Goal: Transaction & Acquisition: Book appointment/travel/reservation

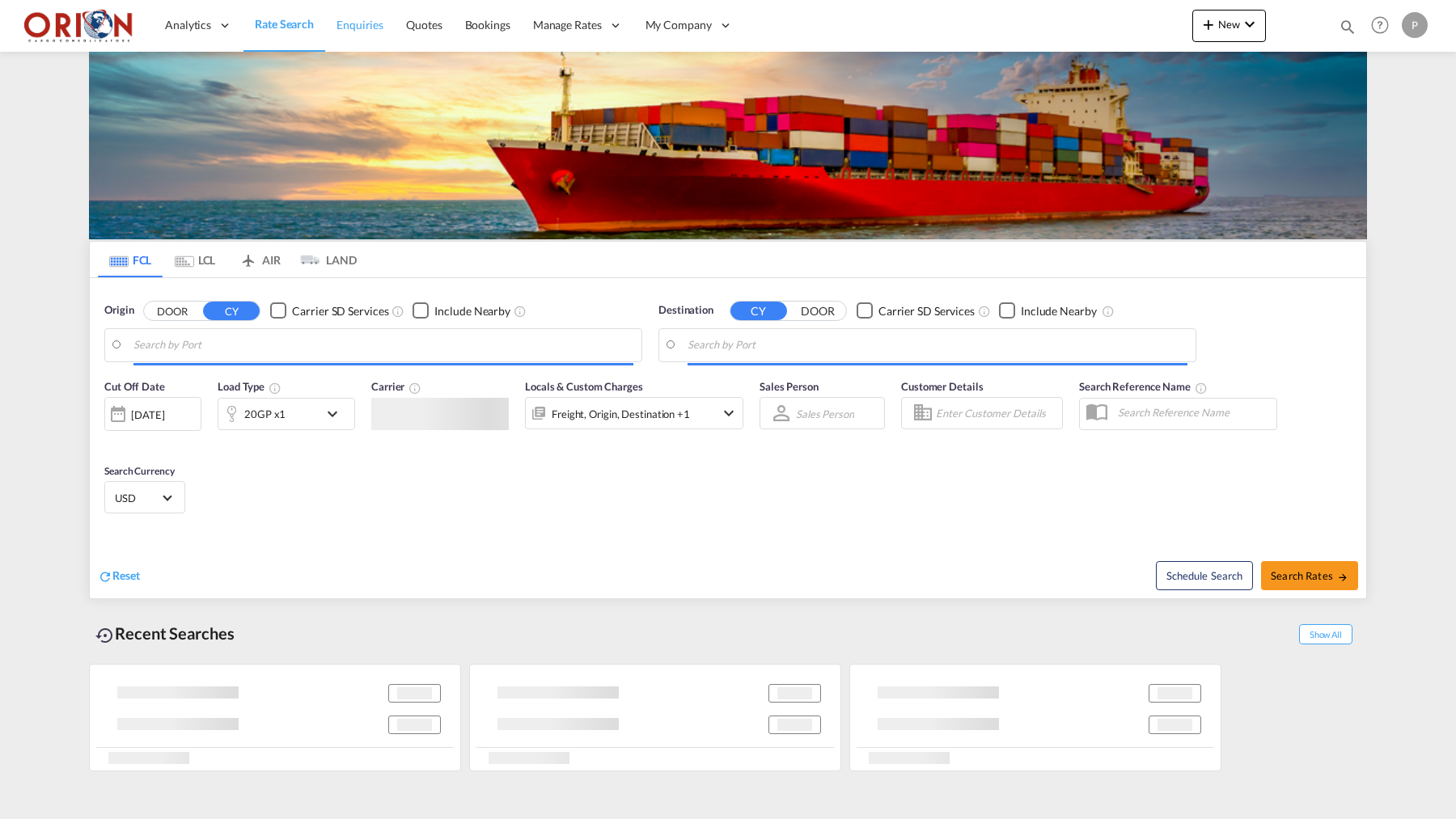
type input "Puerto [PERSON_NAME], HNPCR"
type input "[GEOGRAPHIC_DATA], [GEOGRAPHIC_DATA]"
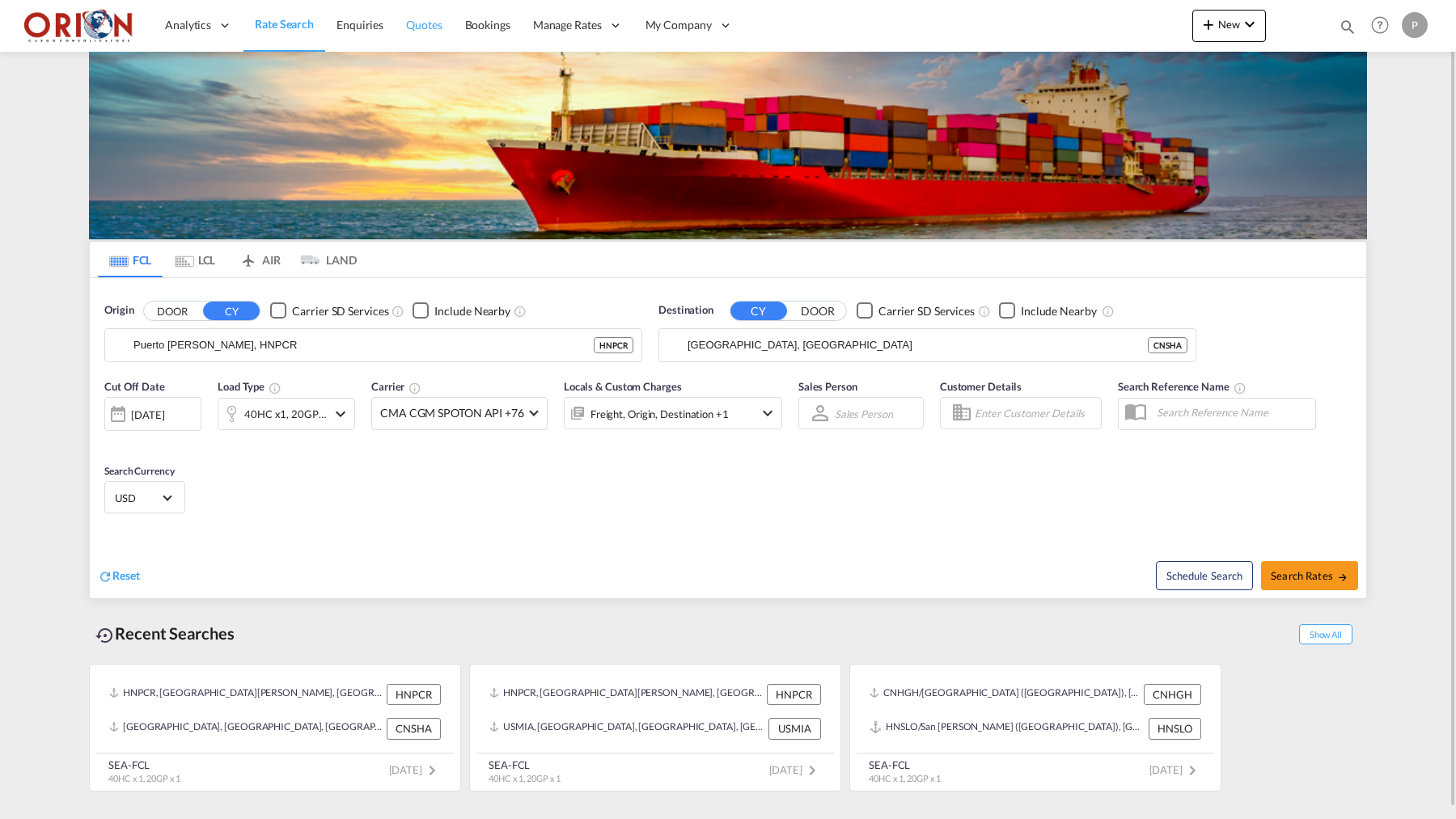
click at [427, 26] on span "Quotes" at bounding box center [424, 25] width 36 height 14
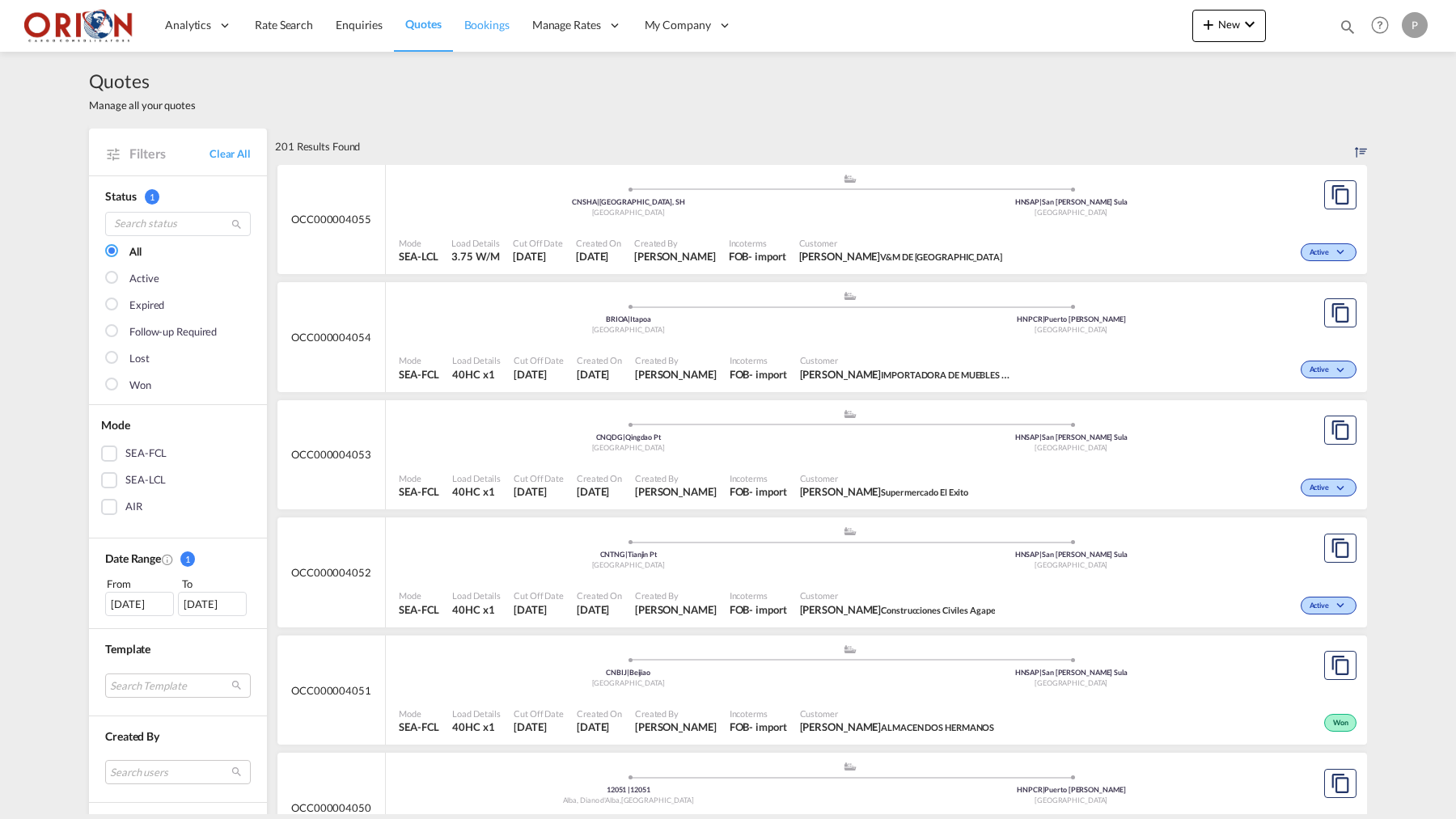
click at [474, 22] on span "Bookings" at bounding box center [487, 25] width 45 height 14
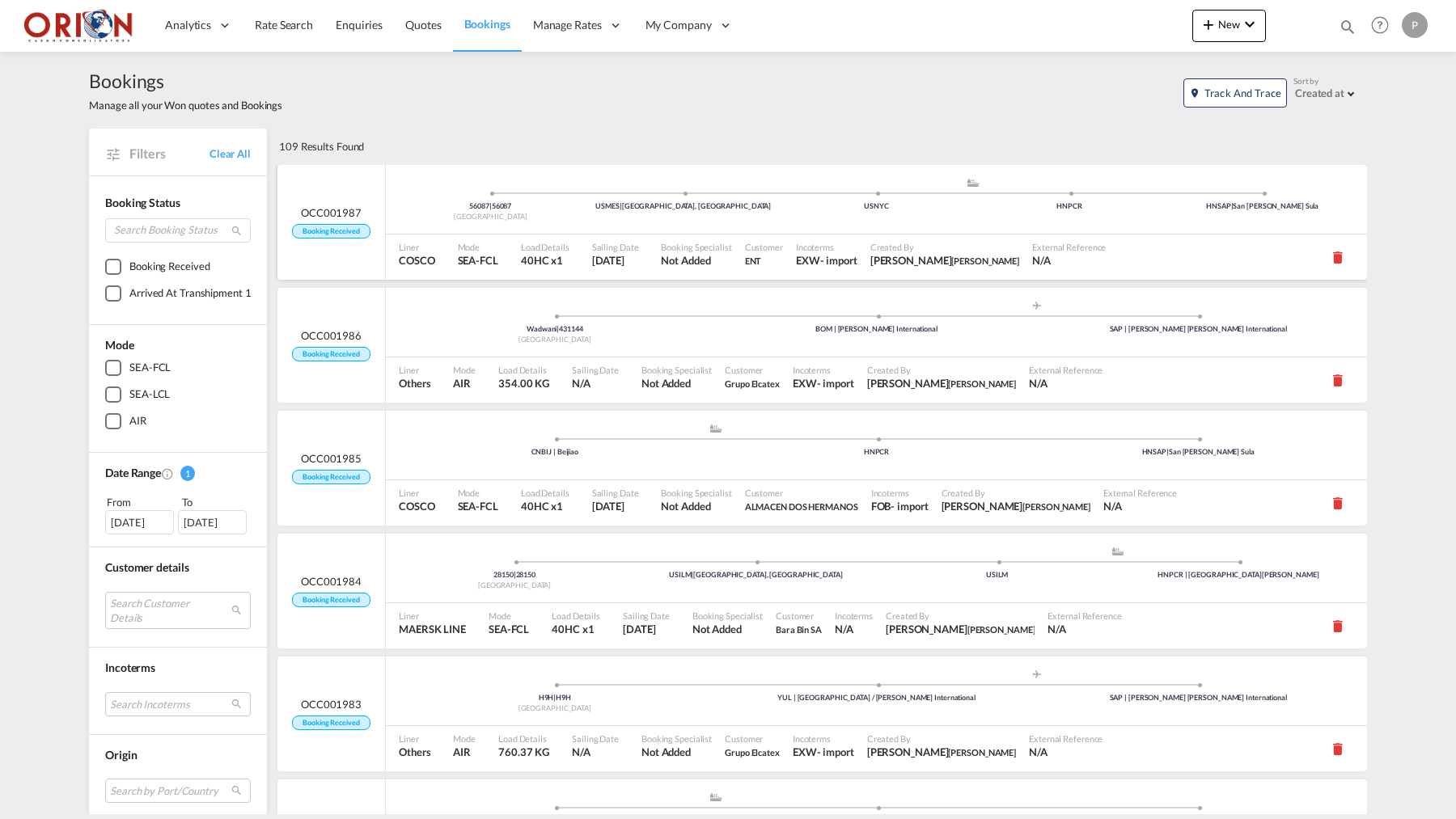
click at [420, 215] on div "[GEOGRAPHIC_DATA]" at bounding box center [490, 216] width 194 height 10
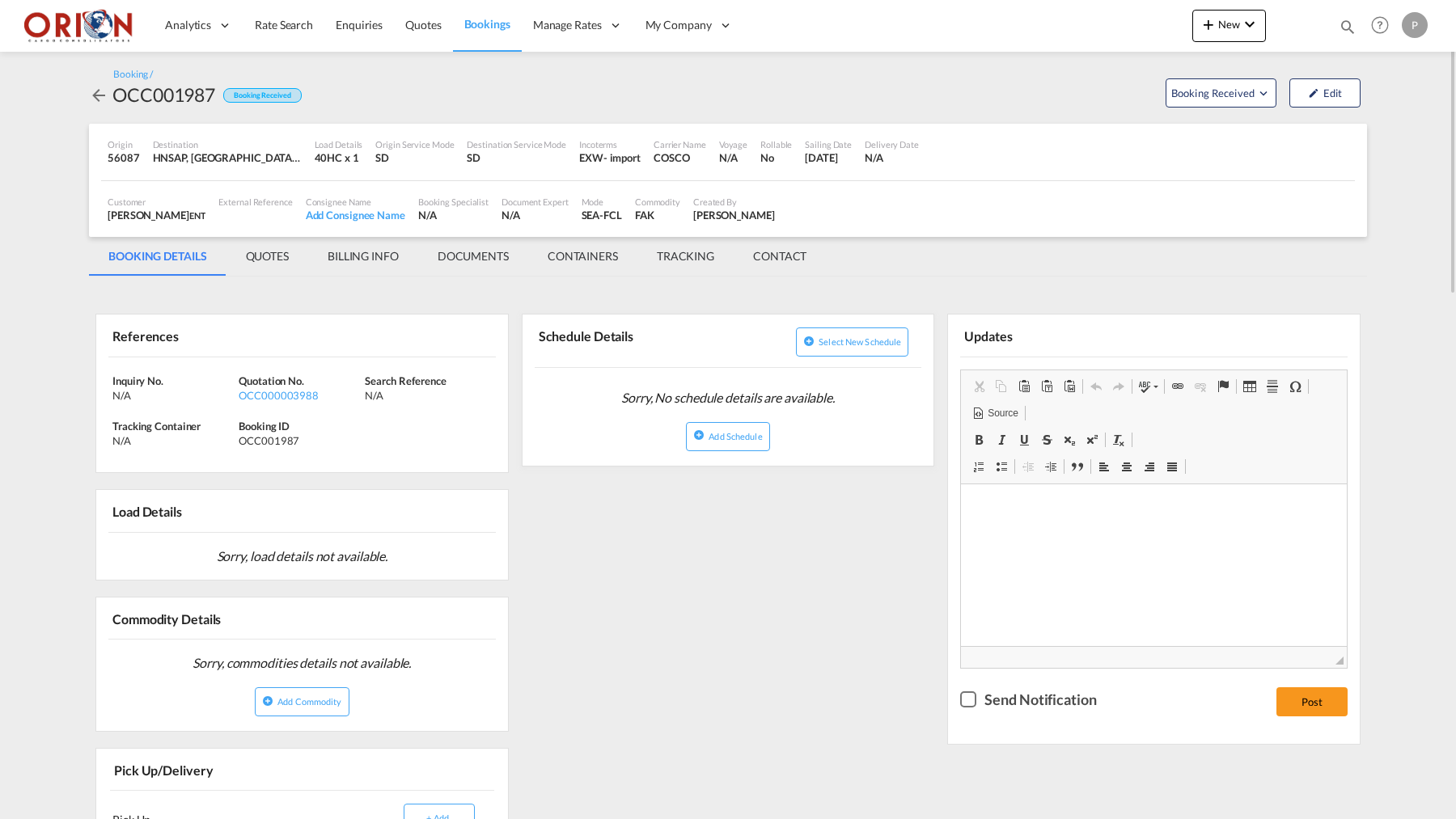
click at [382, 253] on md-tab-item "BILLING INFO" at bounding box center [363, 256] width 110 height 39
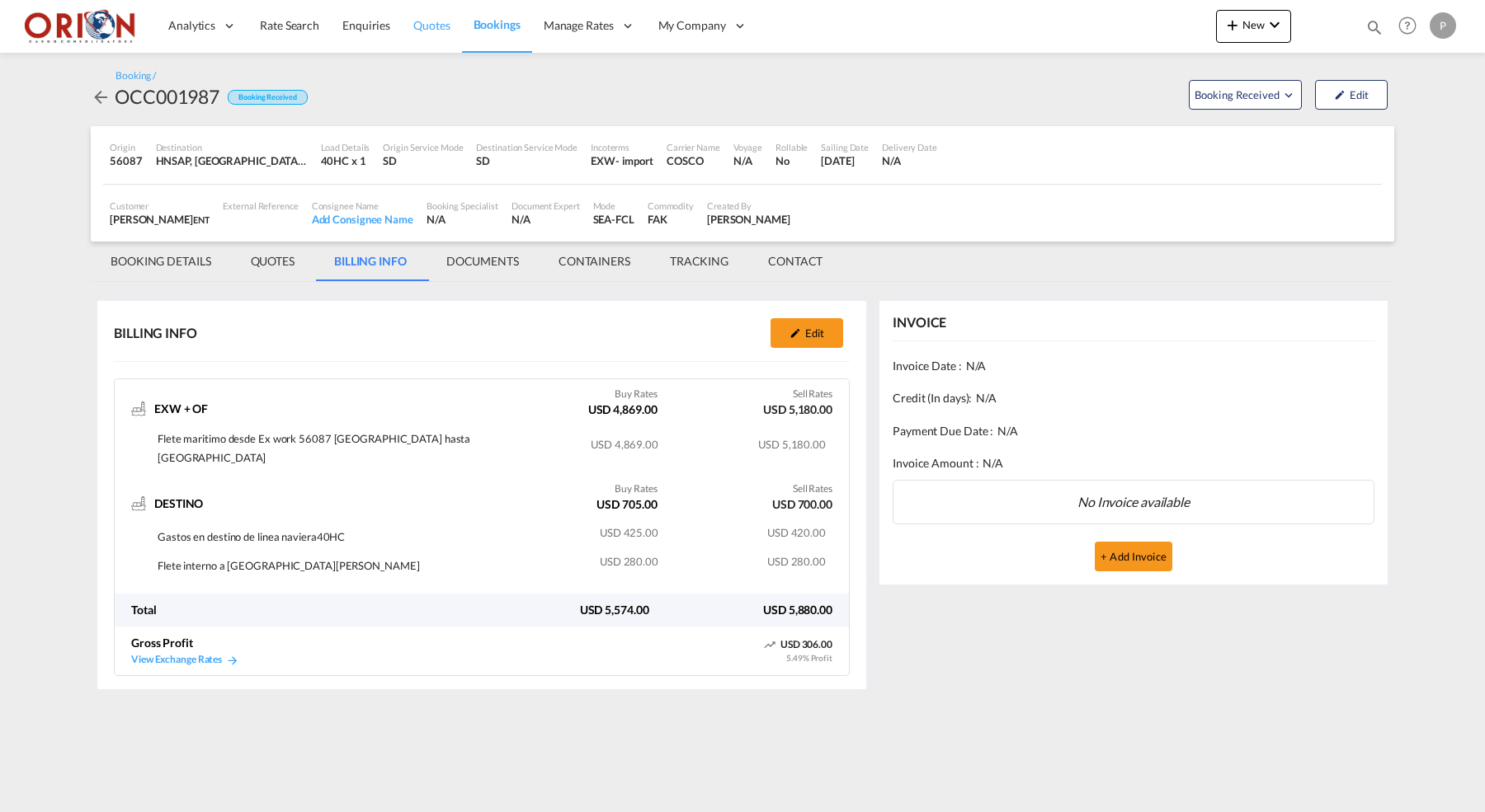
click at [433, 26] on span "Quotes" at bounding box center [432, 25] width 37 height 14
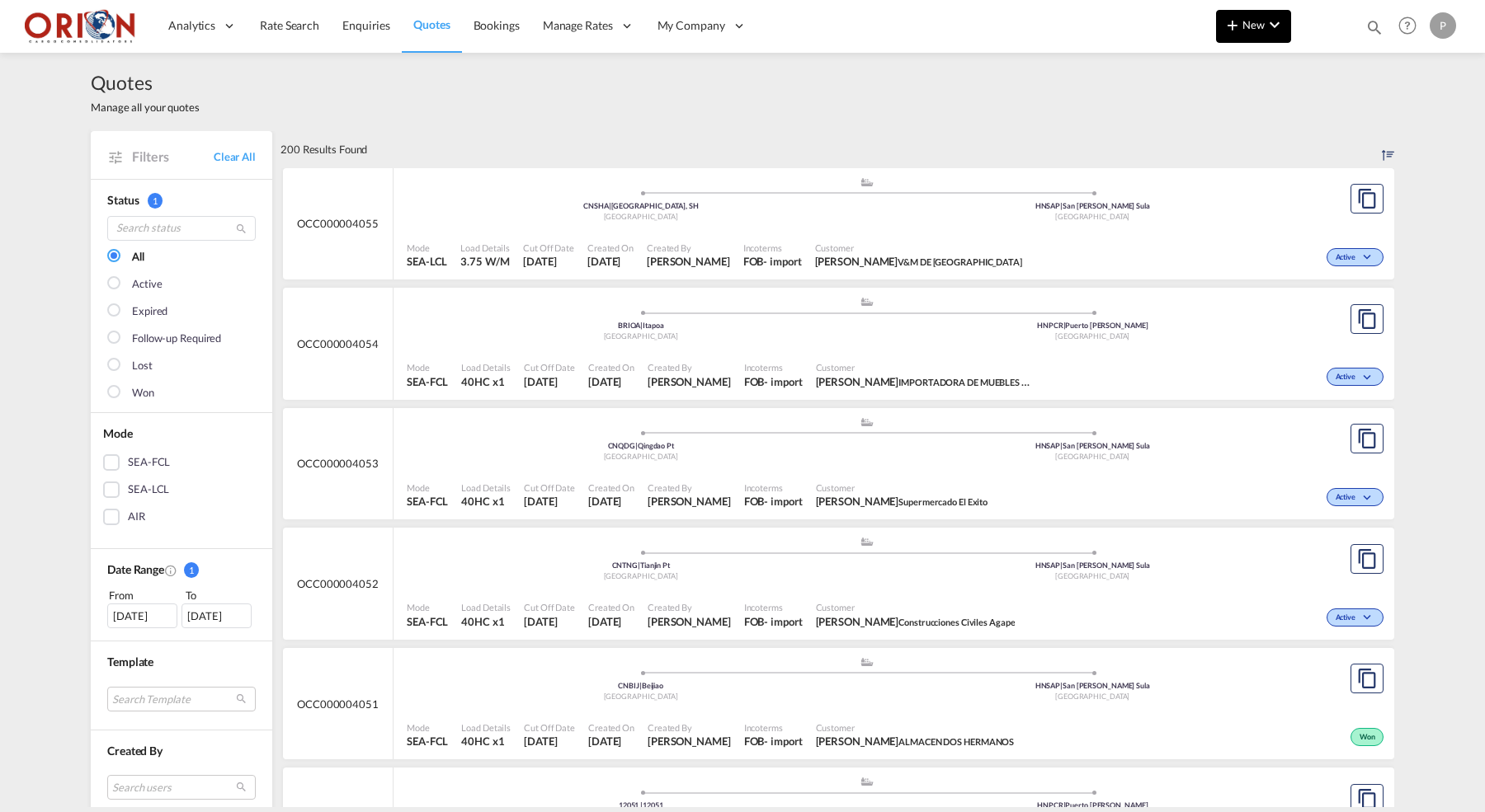
click at [1265, 38] on button "New" at bounding box center [1254, 26] width 75 height 33
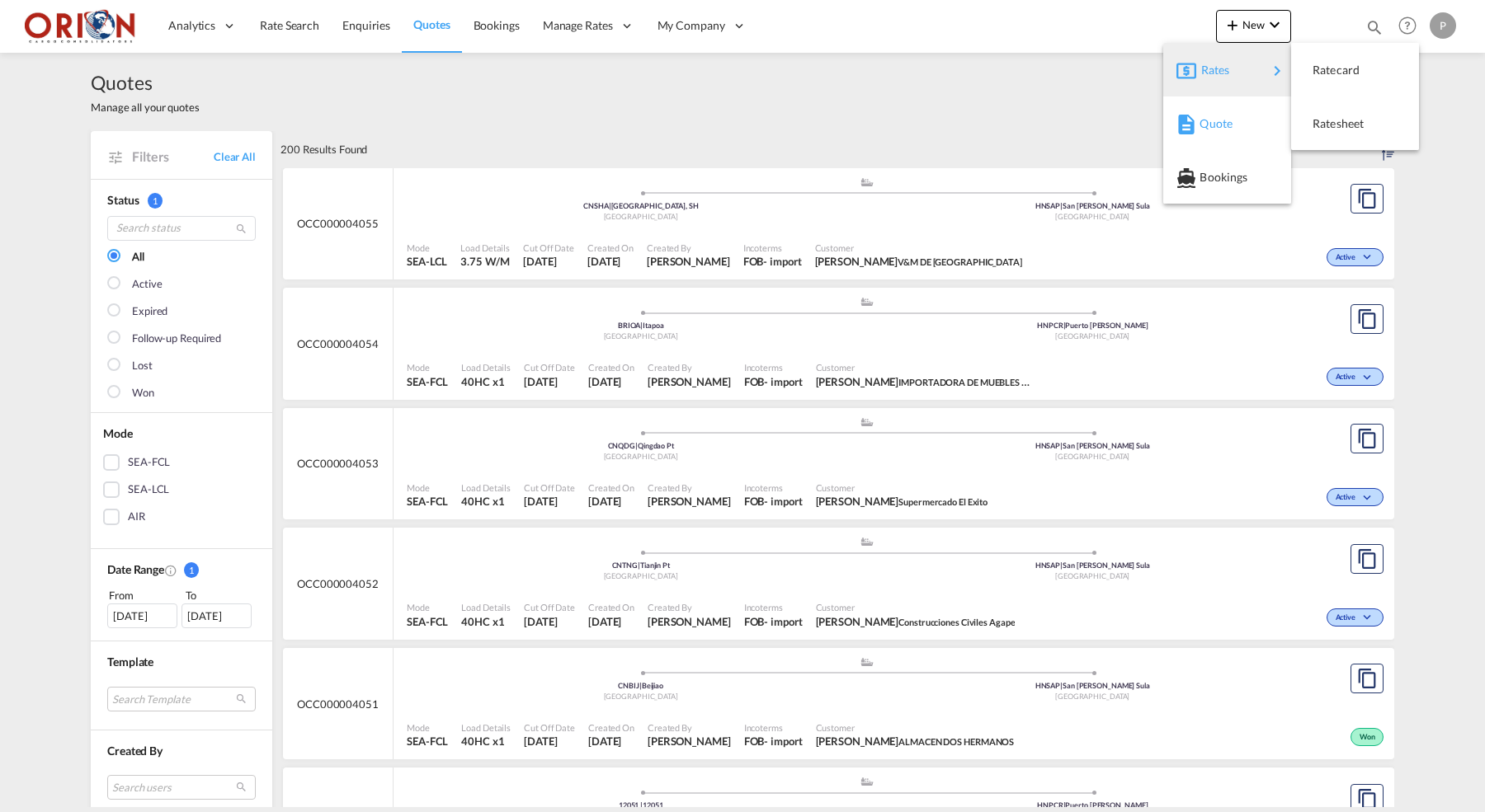
click at [1243, 115] on div "Quote" at bounding box center [1230, 123] width 61 height 41
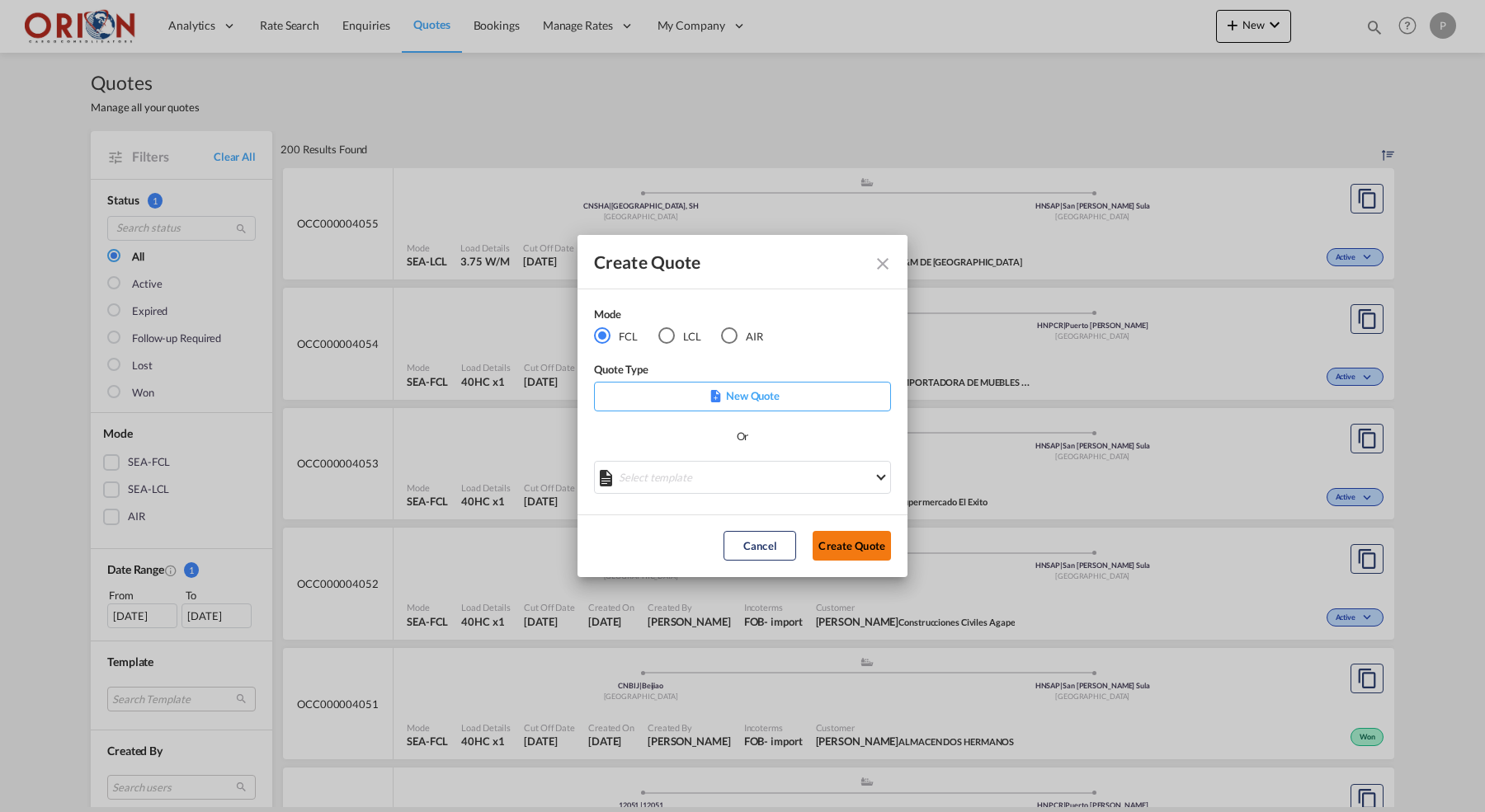
click at [861, 537] on button "Create Quote" at bounding box center [851, 545] width 78 height 30
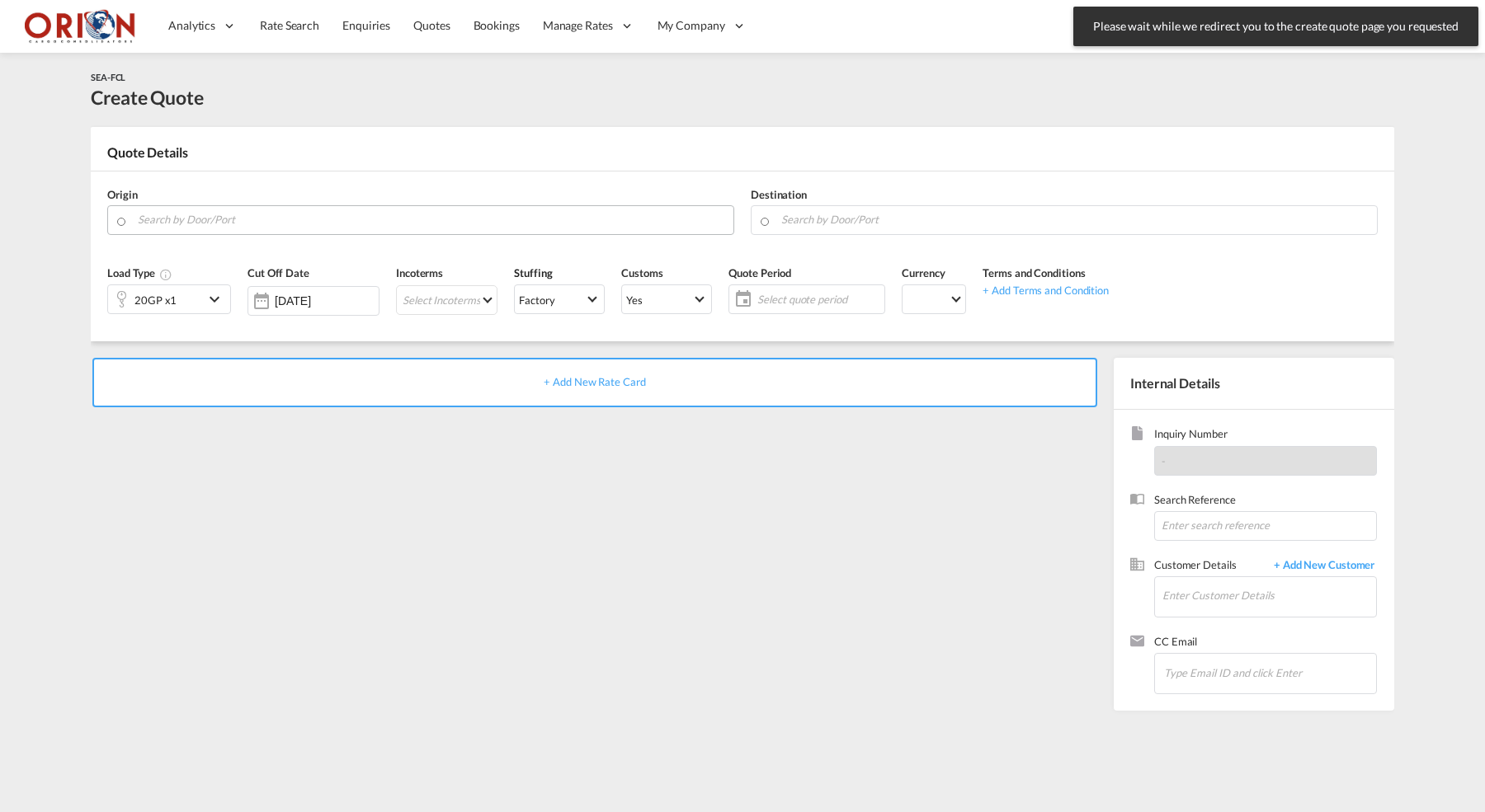
click at [385, 228] on input "Search by Door/Port" at bounding box center [432, 220] width 588 height 29
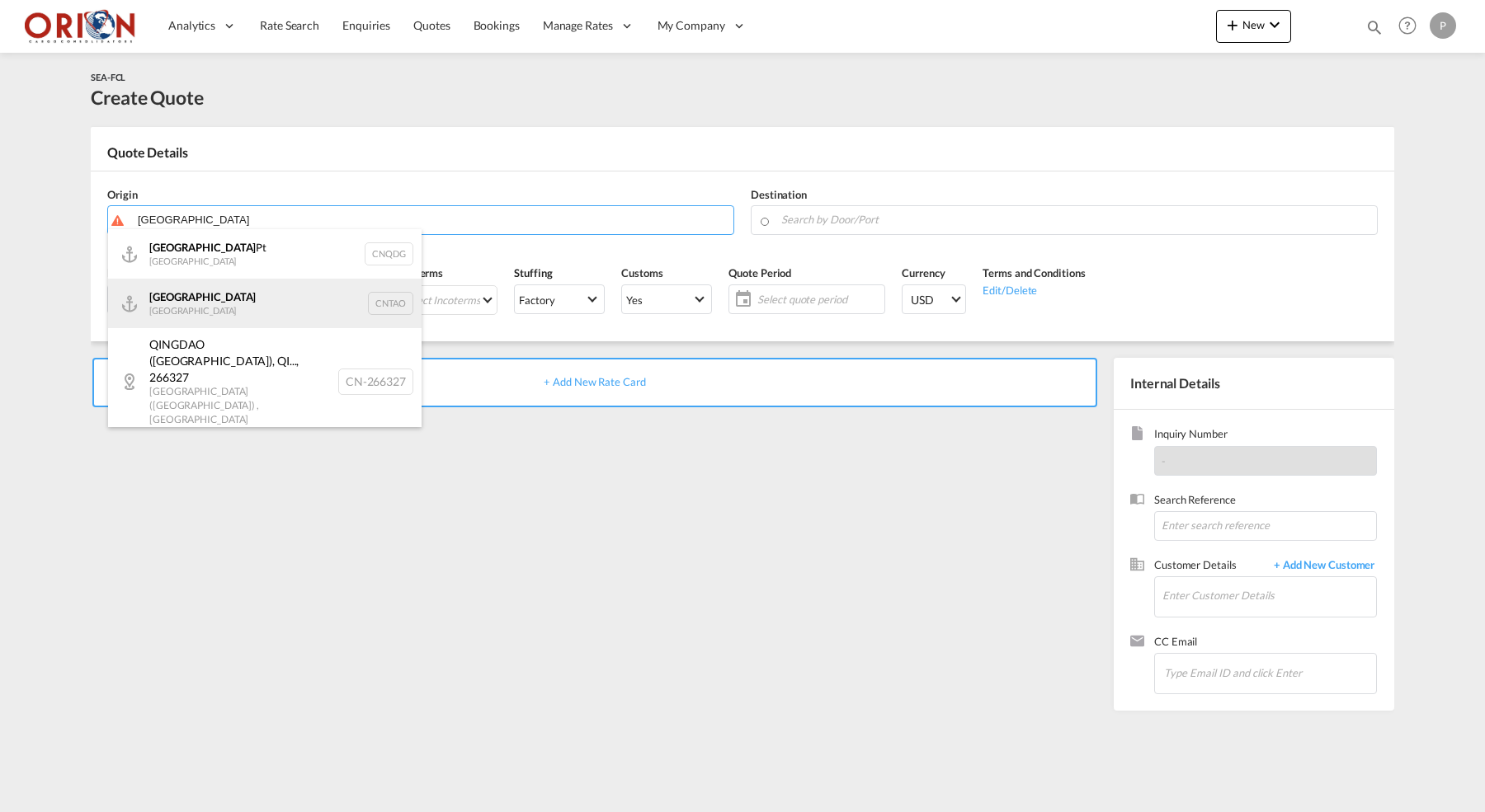
click at [181, 290] on div "Qingdao China CNTAO" at bounding box center [264, 302] width 313 height 49
type input "[GEOGRAPHIC_DATA], [GEOGRAPHIC_DATA]"
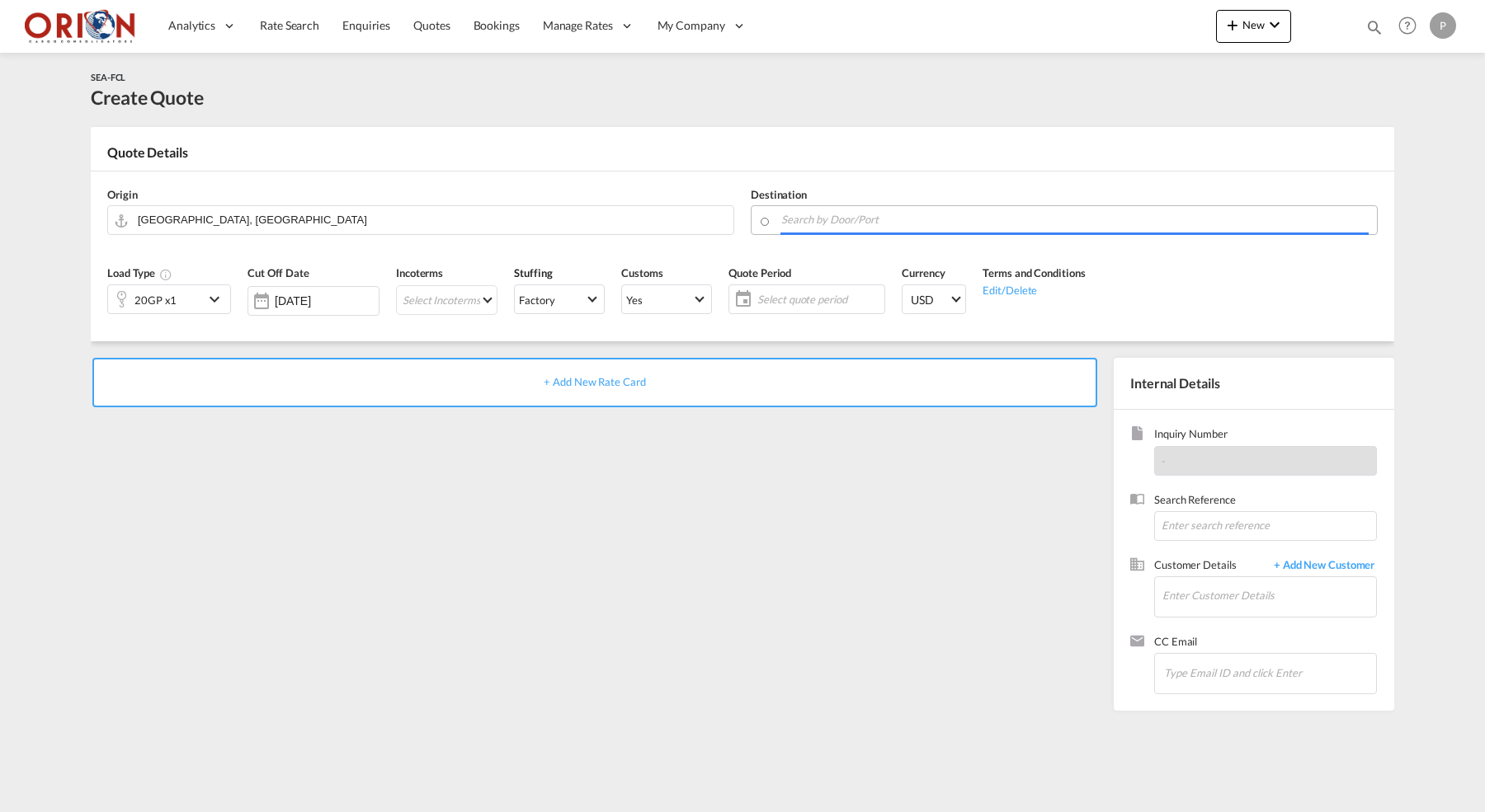
click at [896, 226] on input "Search by Door/Port" at bounding box center [1075, 220] width 588 height 29
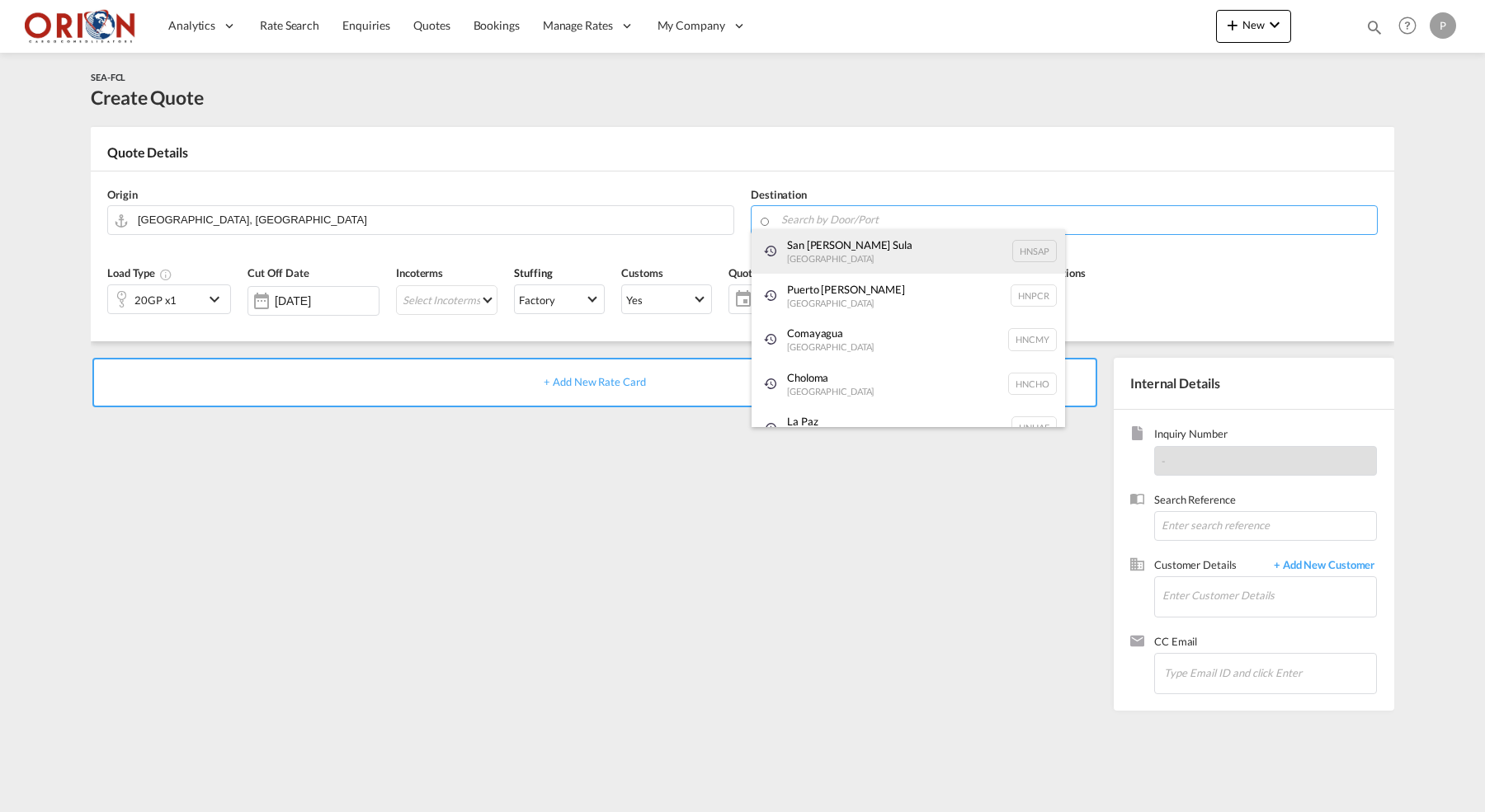
click at [802, 252] on div "[GEOGRAPHIC_DATA][PERSON_NAME] [GEOGRAPHIC_DATA] HNSAP" at bounding box center [908, 251] width 313 height 44
type input "San [PERSON_NAME] Sula, [GEOGRAPHIC_DATA]"
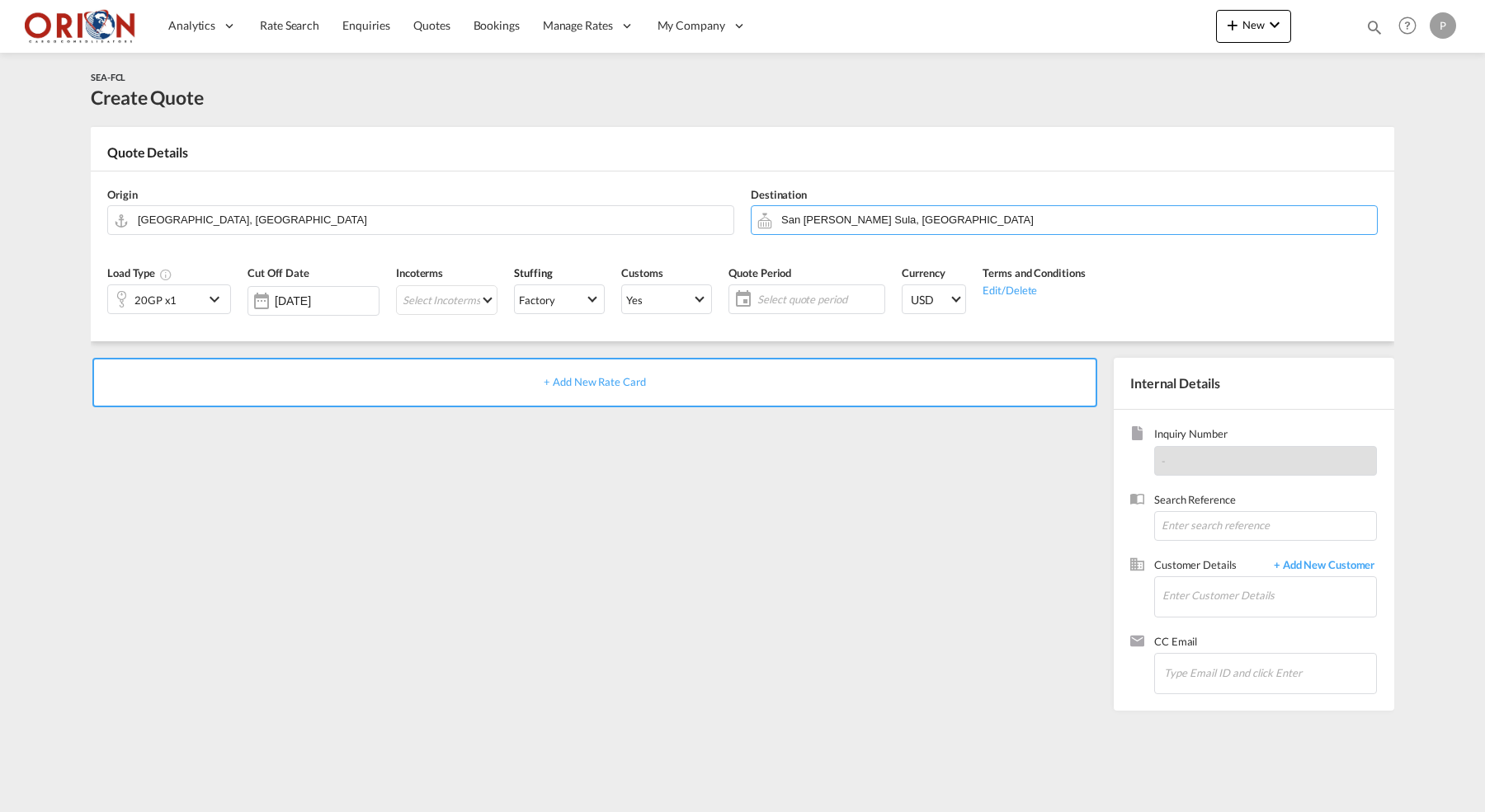
click at [214, 301] on md-icon "icon-chevron-down" at bounding box center [217, 300] width 25 height 20
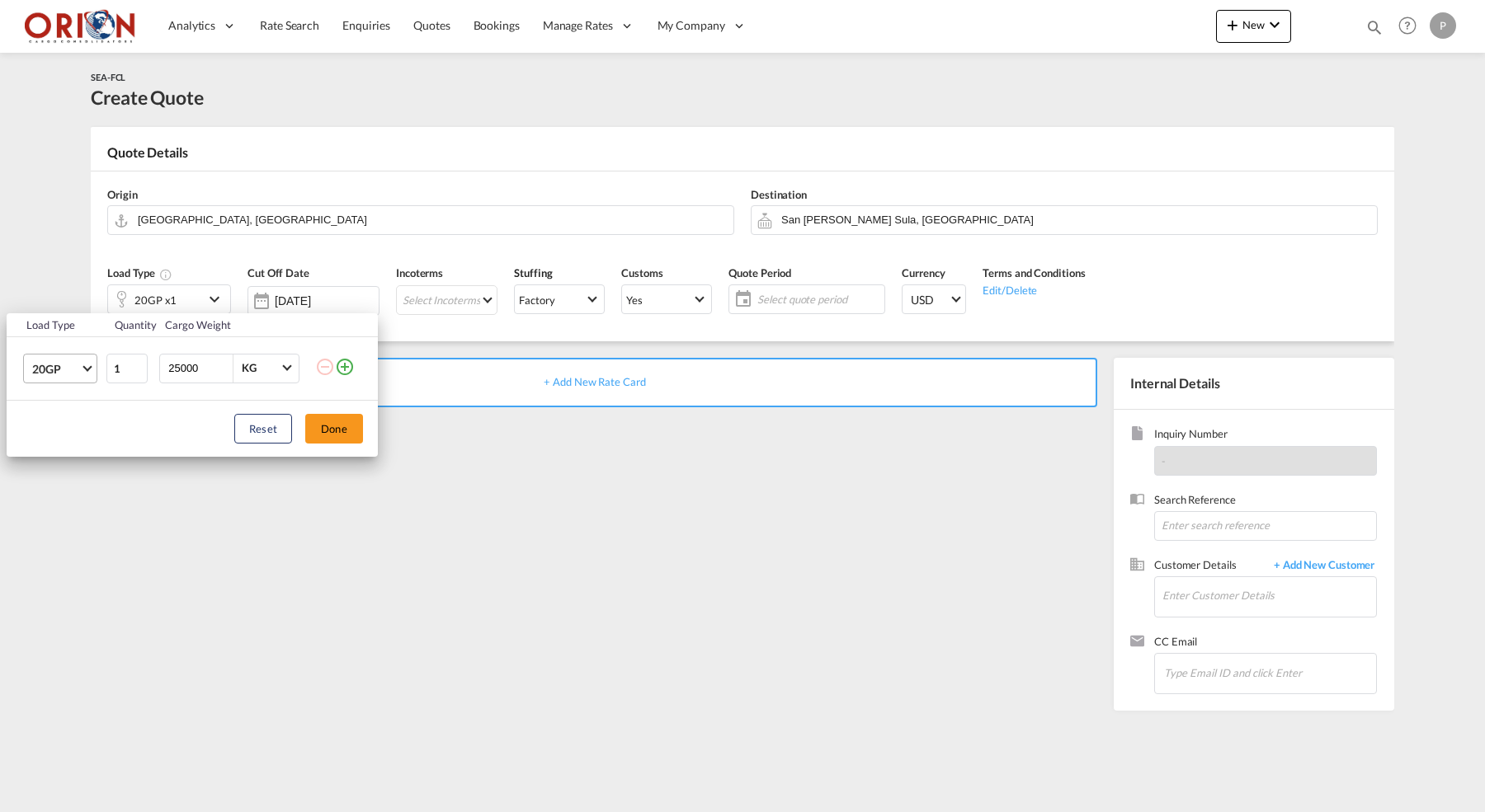
click at [92, 371] on md-select-value "20GP" at bounding box center [64, 368] width 66 height 28
click at [64, 446] on md-option "40HC" at bounding box center [75, 447] width 112 height 39
click at [172, 371] on input "25000" at bounding box center [199, 368] width 66 height 28
type input "18000"
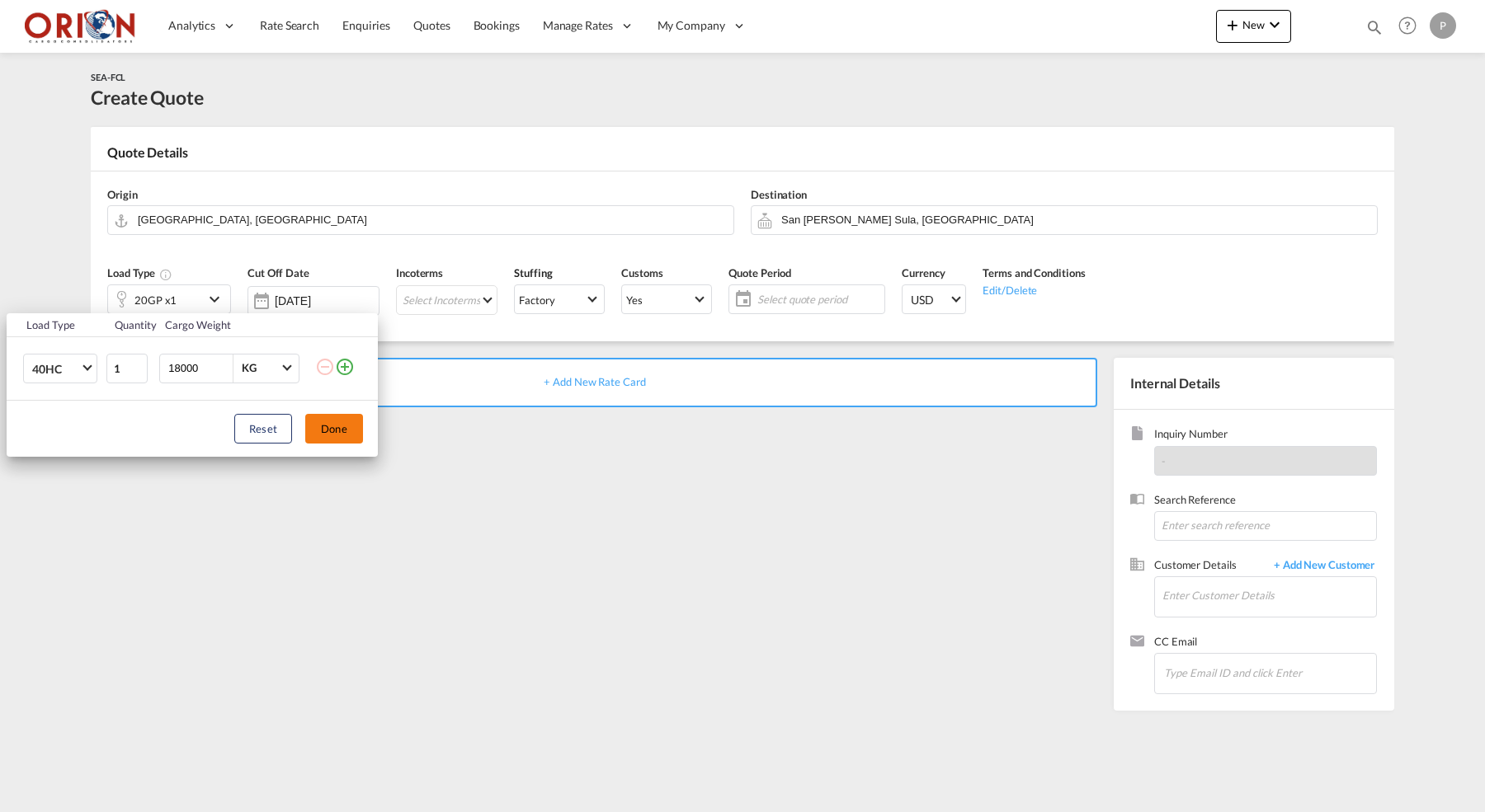
click at [322, 432] on button "Done" at bounding box center [334, 429] width 58 height 30
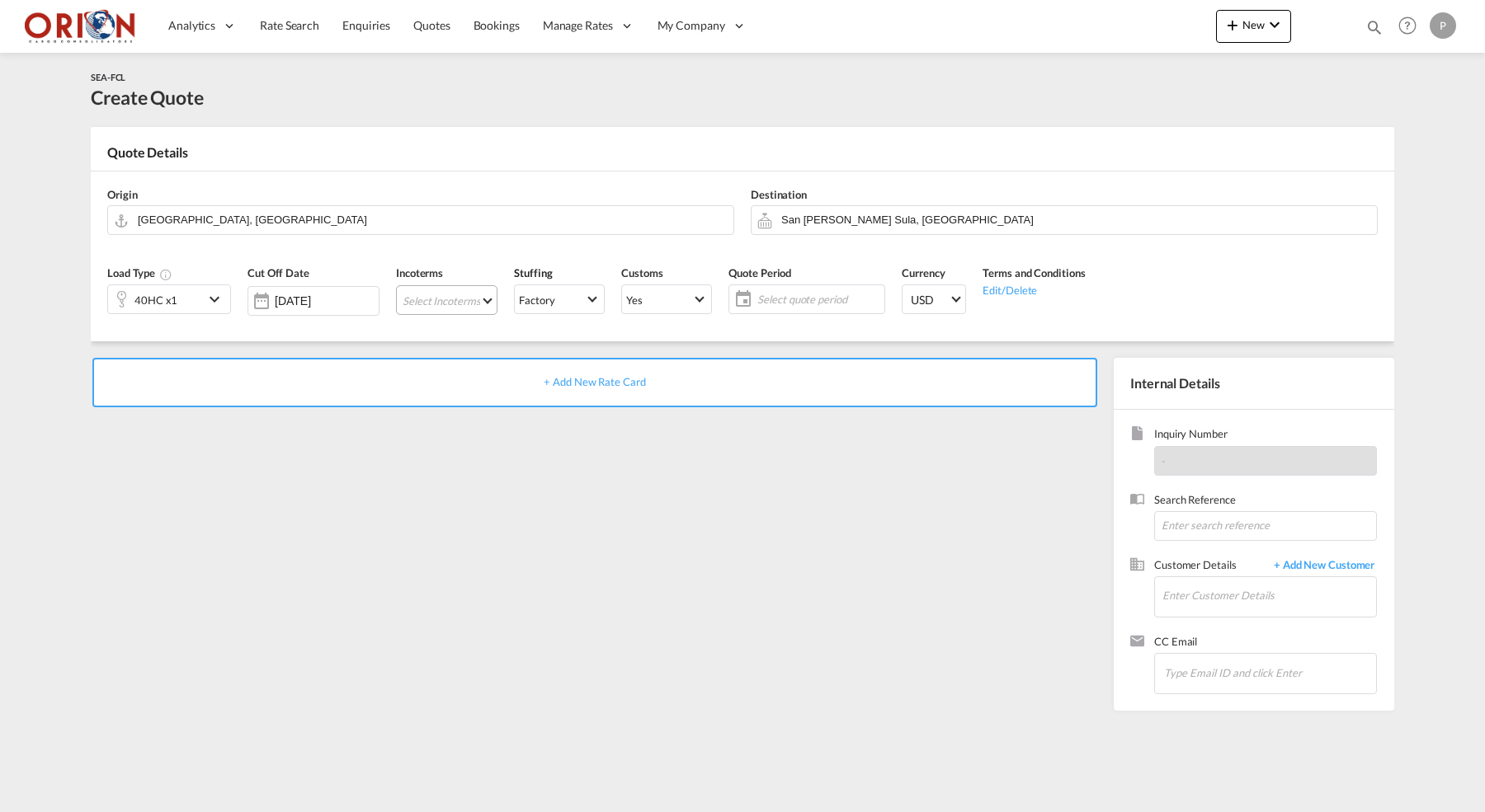
click at [467, 293] on md-select "Select Incoterms CPT - import Carrier Paid to DDP - export Delivery Duty Paid D…" at bounding box center [446, 300] width 101 height 30
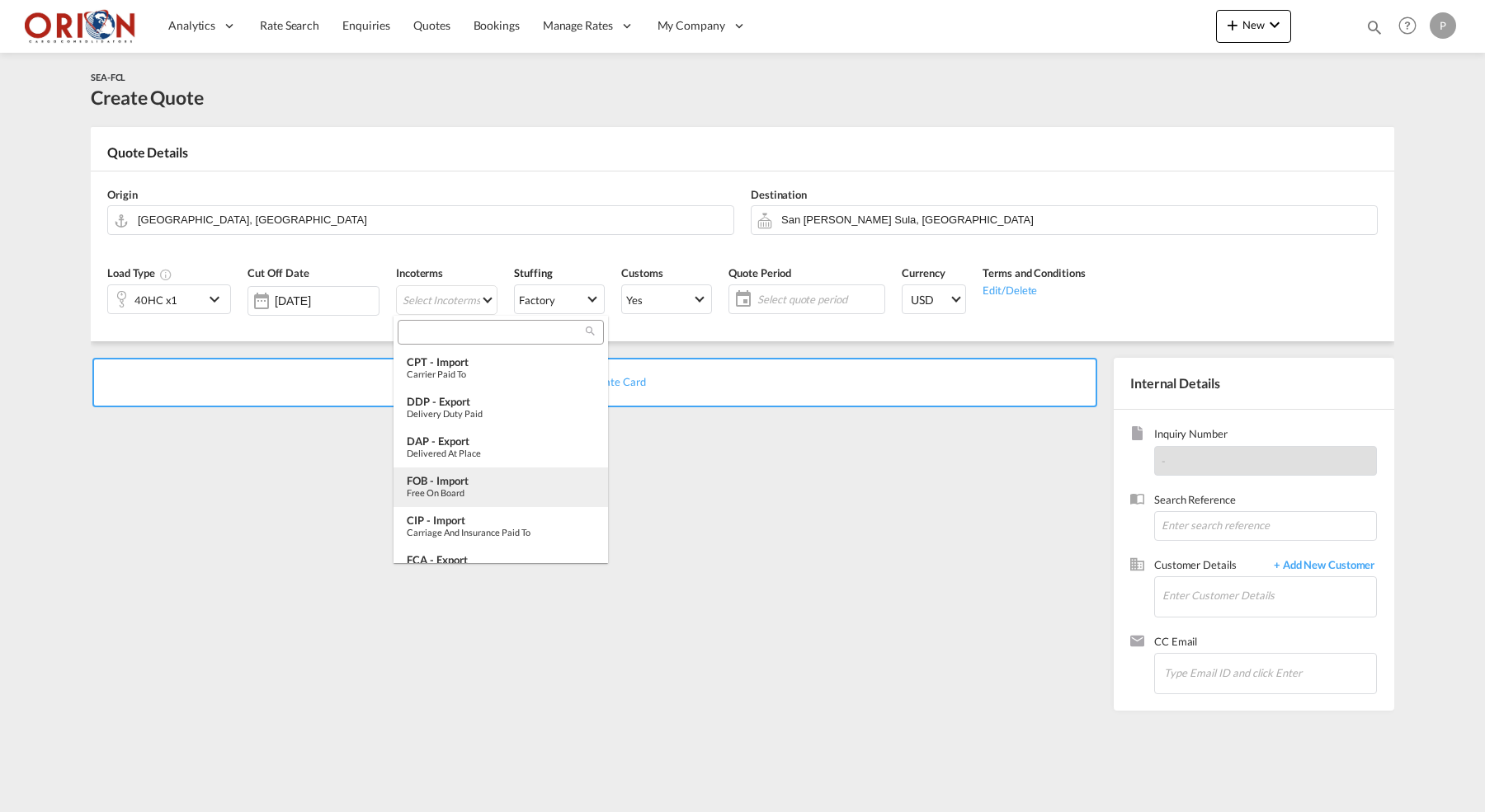
click at [461, 483] on div "FOB - import" at bounding box center [500, 481] width 188 height 13
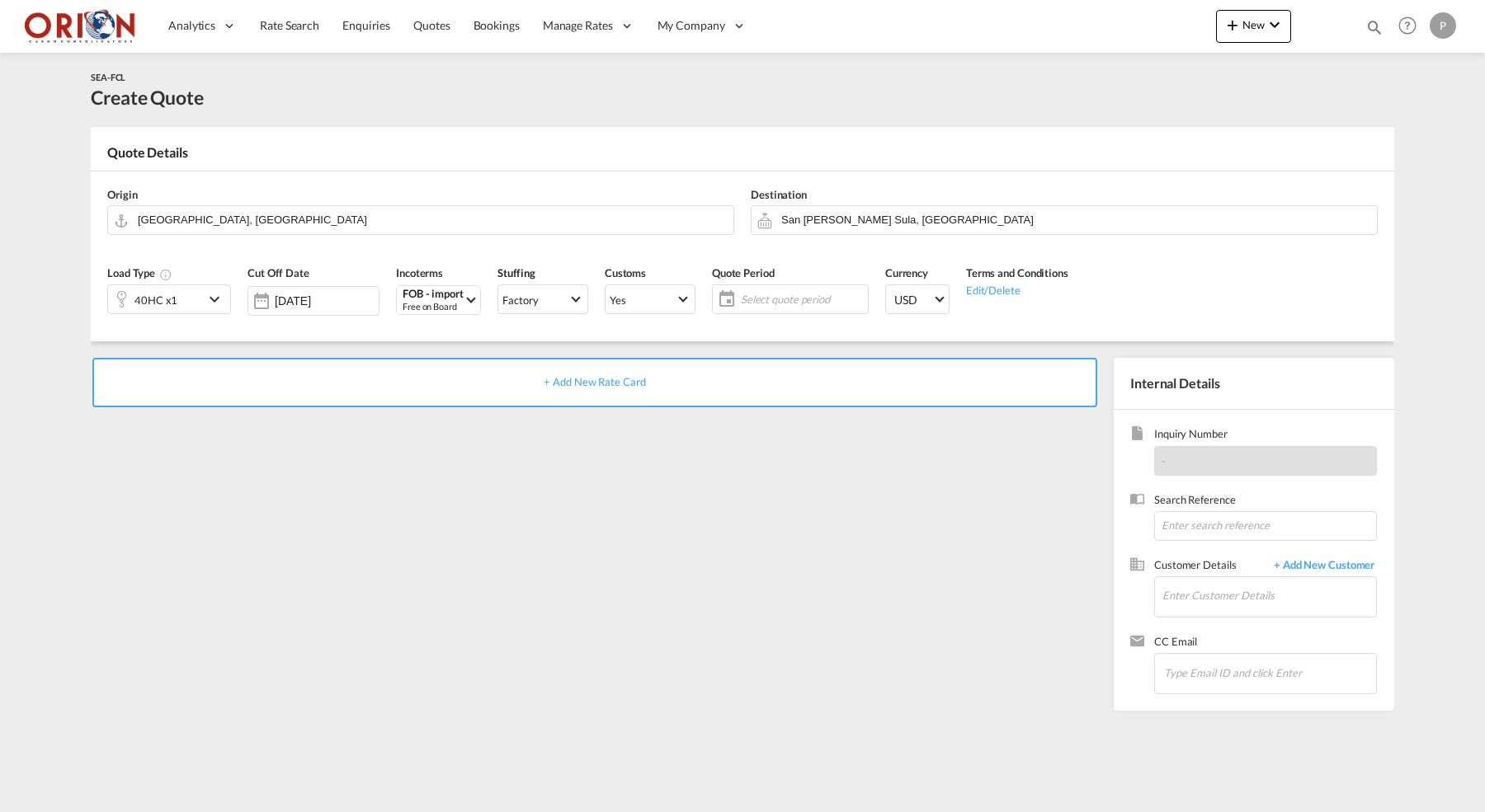
click at [773, 284] on div "Select quote period Select quote period August January February March April May…" at bounding box center [790, 299] width 157 height 30
click at [800, 302] on span "Select quote period" at bounding box center [803, 299] width 123 height 14
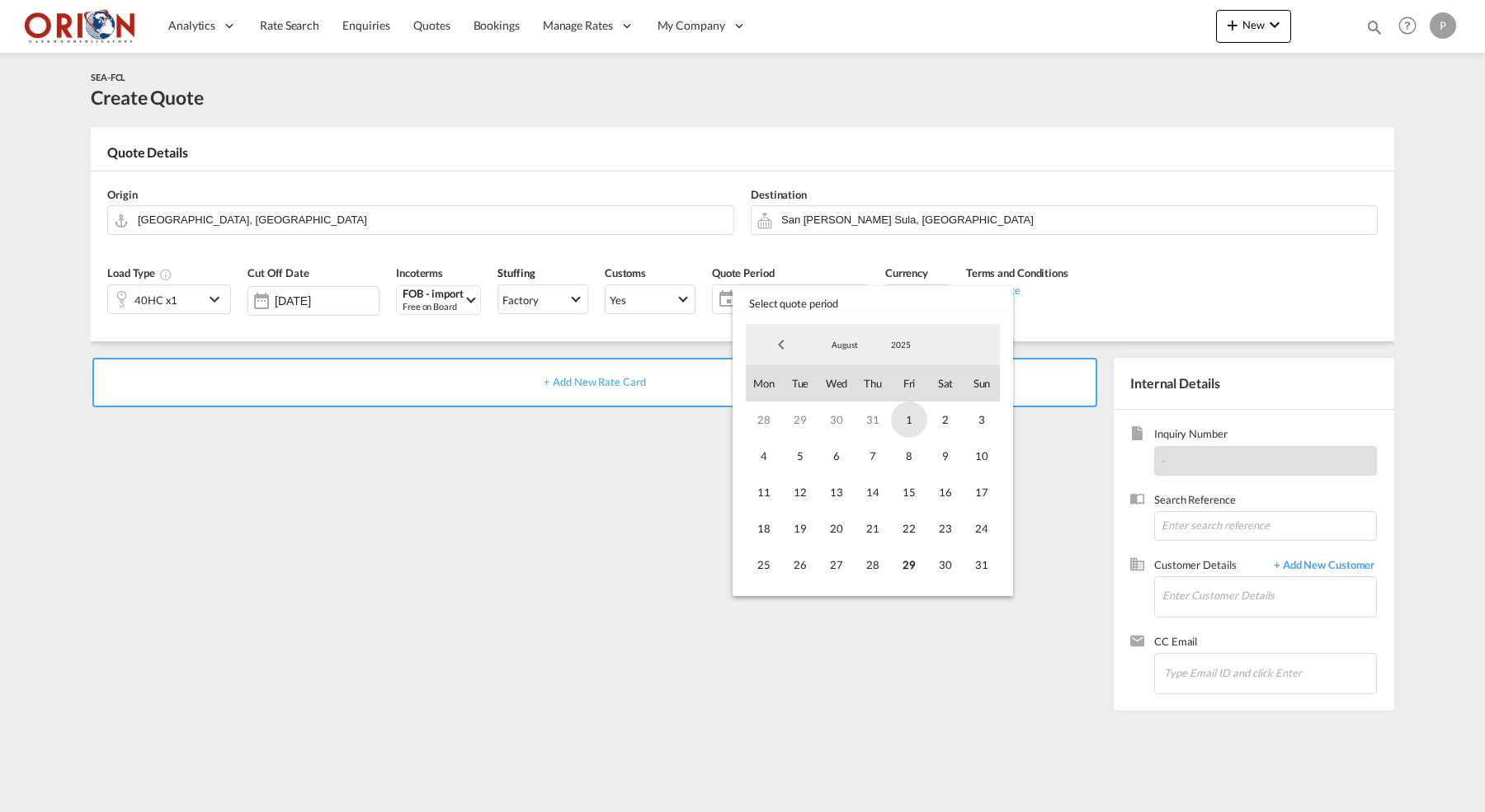
click at [916, 421] on span "1" at bounding box center [910, 420] width 37 height 37
click at [975, 563] on span "31" at bounding box center [982, 565] width 37 height 37
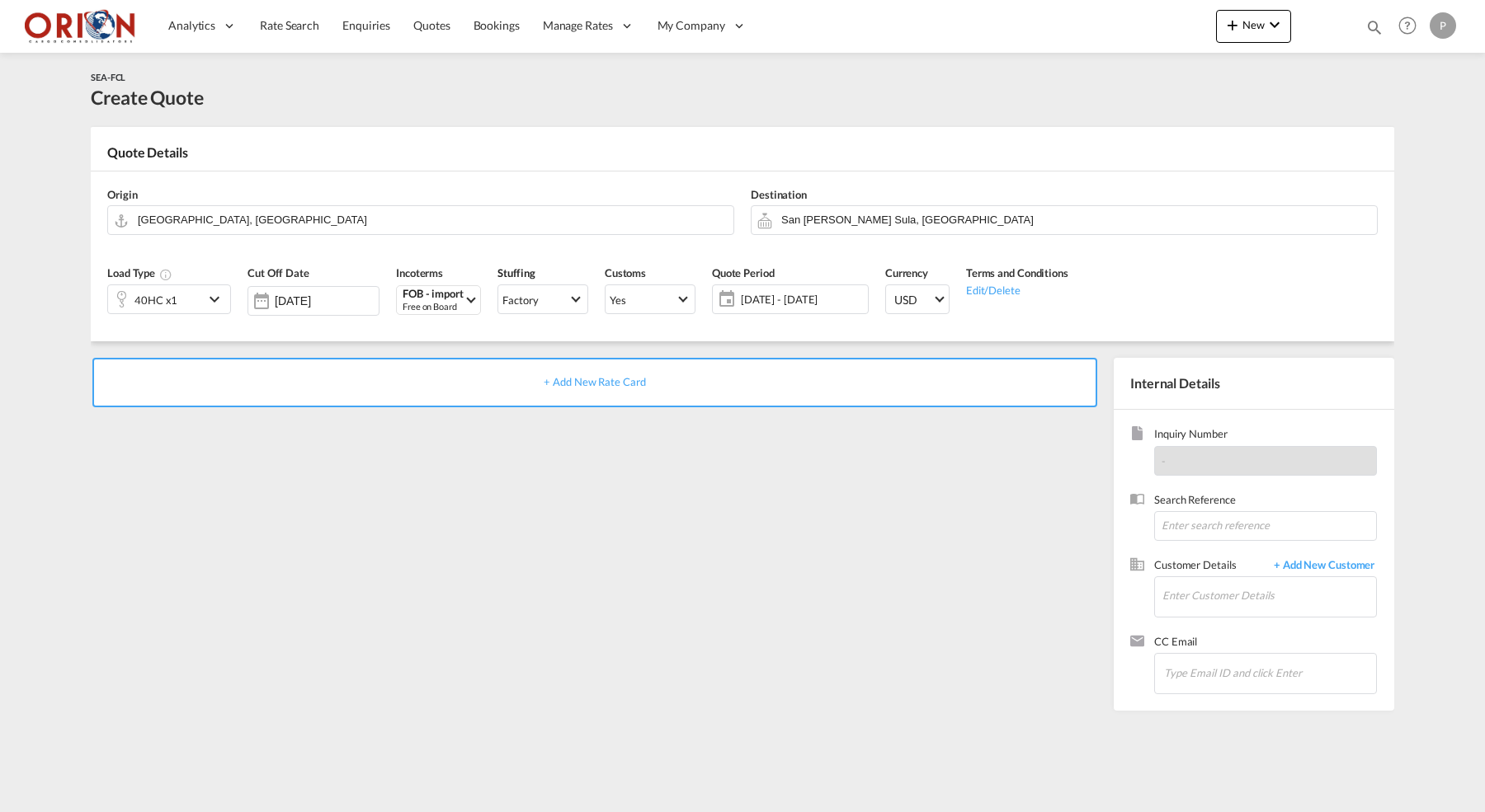
click at [787, 399] on div "+ Add New Rate Card" at bounding box center [595, 382] width 1005 height 49
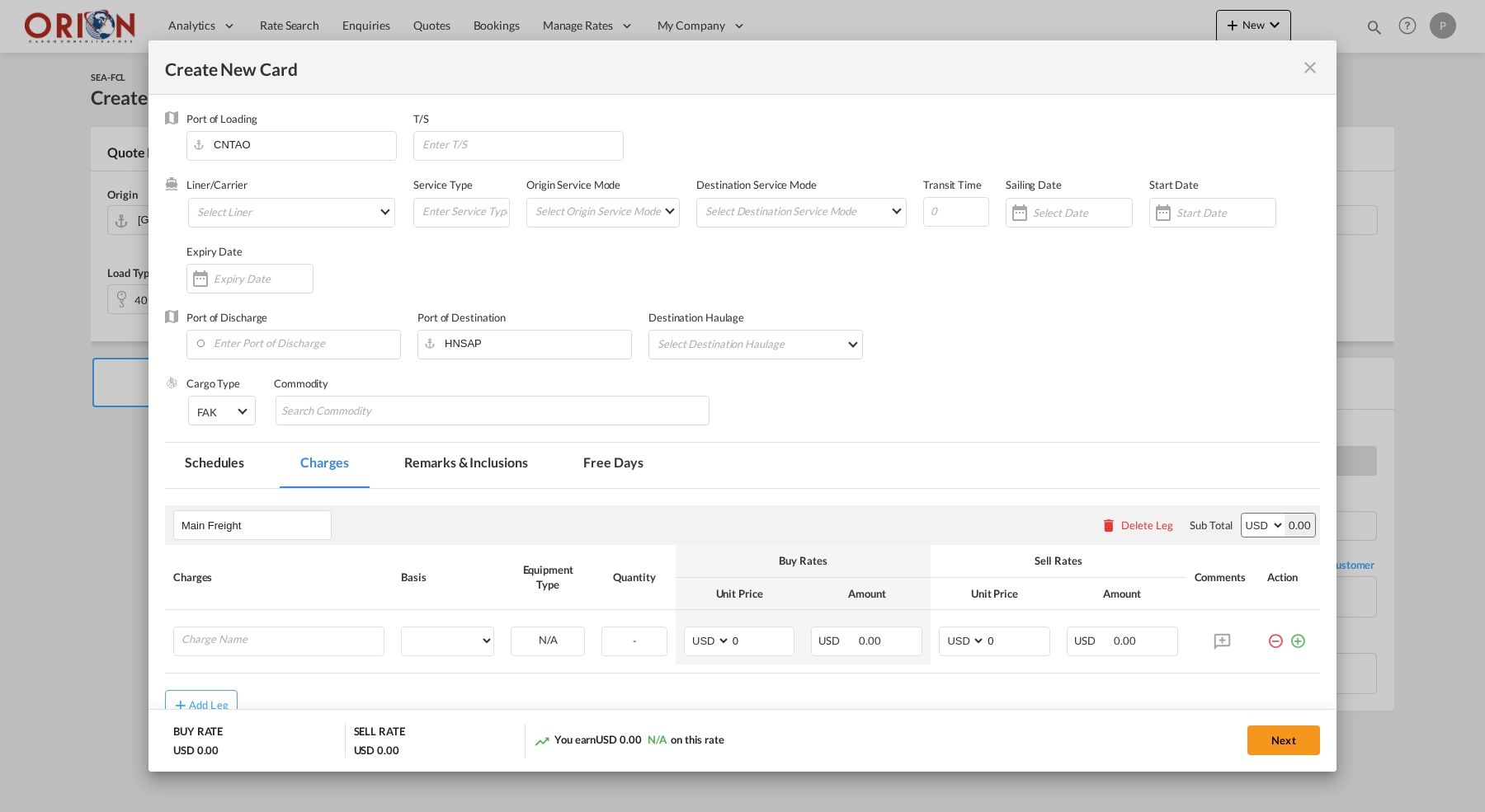
type input "Basic Ocean Freight"
select select "per equipment"
click at [363, 207] on md-select "Select Liner 2HM LOGISTICS D.O.O AAXL GLOBAL SHIPPING LINES LLC [PERSON_NAME] S…" at bounding box center [291, 212] width 207 height 30
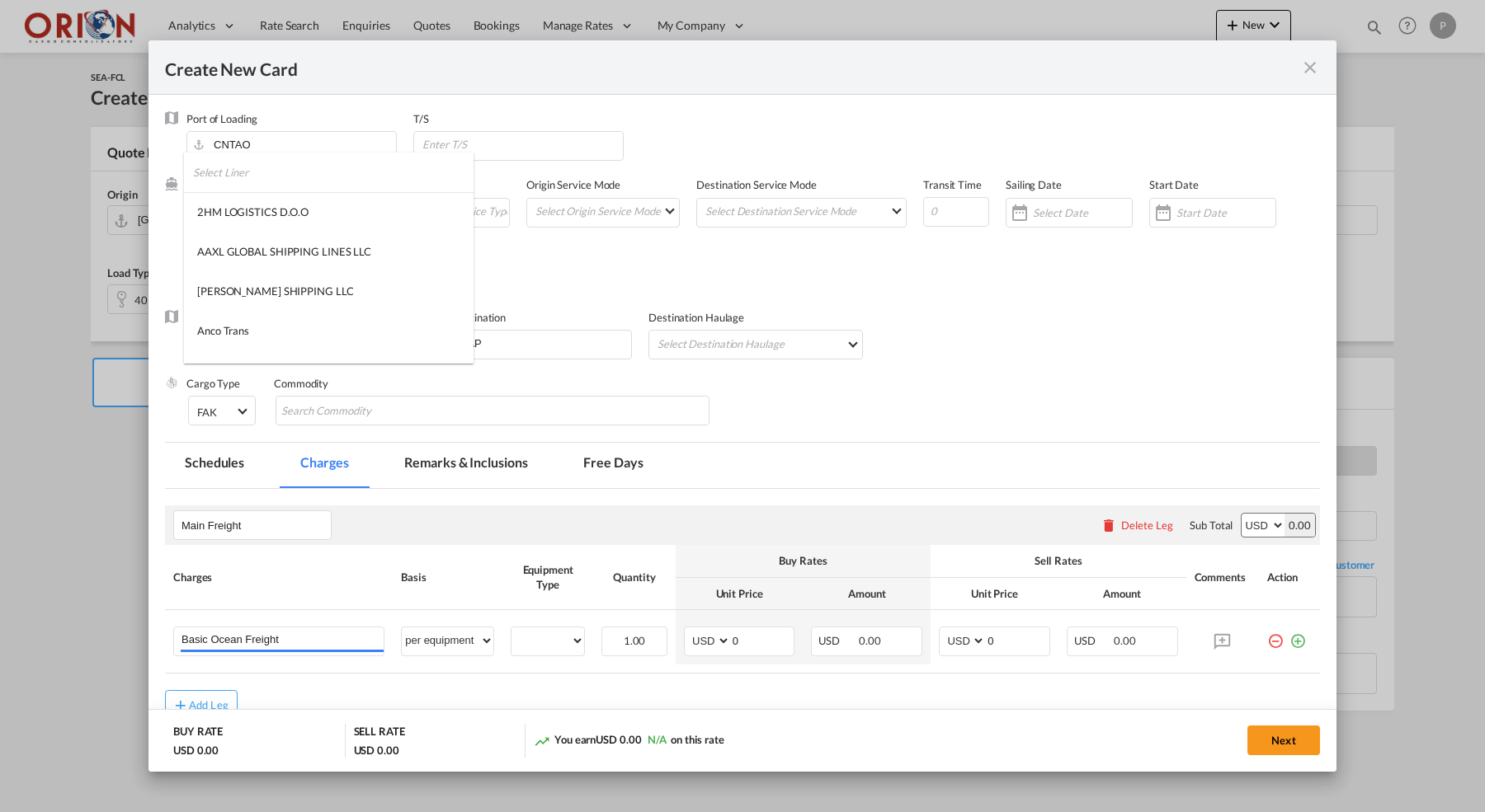
click at [330, 174] on input "search" at bounding box center [332, 171] width 280 height 39
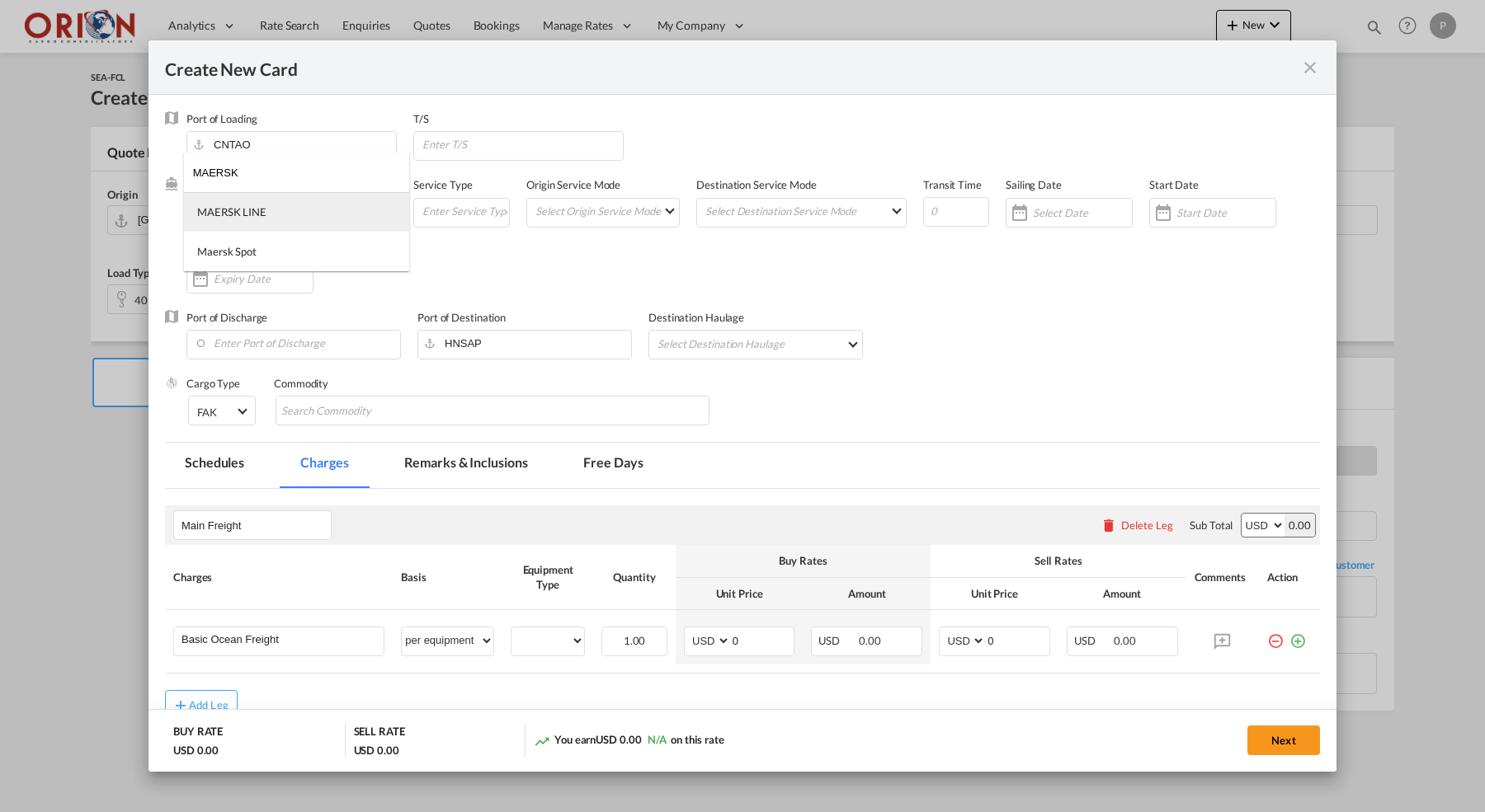
type input "MAERSK"
click at [245, 221] on md-option "MAERSK LINE" at bounding box center [297, 212] width 225 height 39
click at [590, 215] on md-select "Select Origin Service Mode SD [GEOGRAPHIC_DATA]" at bounding box center [606, 210] width 146 height 23
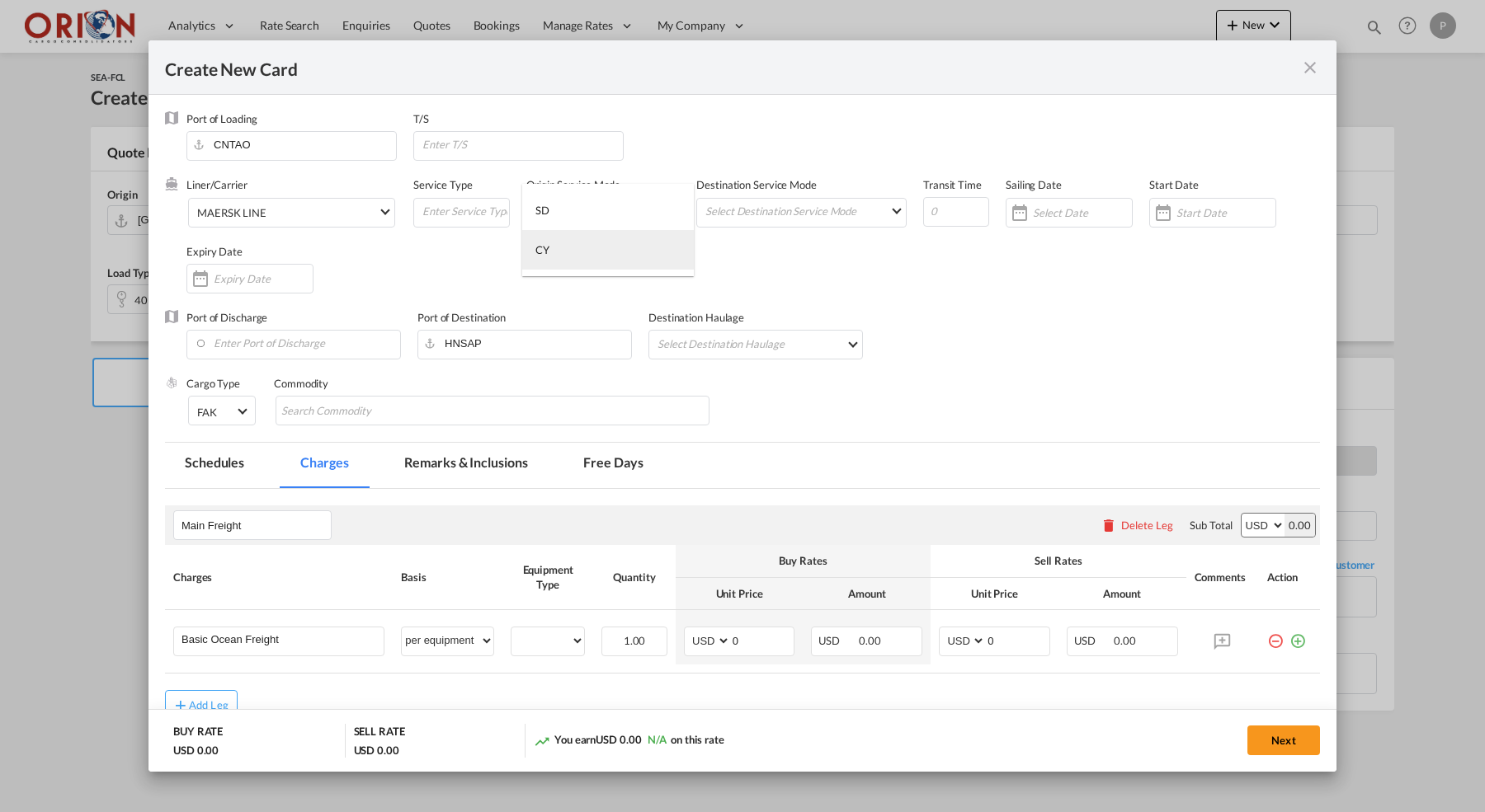
click at [583, 245] on md-option "CY" at bounding box center [608, 249] width 172 height 39
click at [777, 217] on md-select "Select Destination Service Mode SD [GEOGRAPHIC_DATA]" at bounding box center [805, 210] width 202 height 23
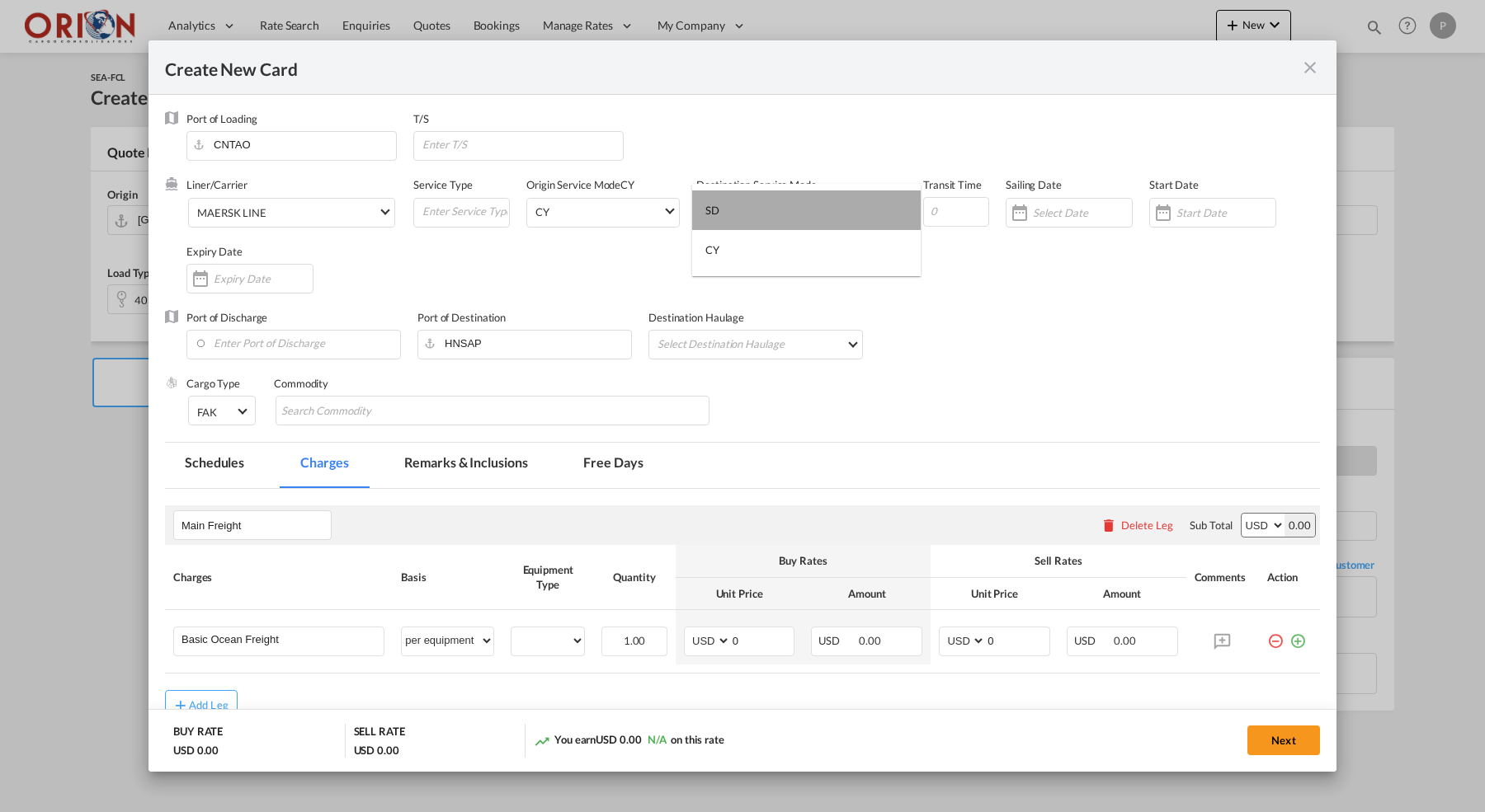
click at [775, 206] on md-option "SD" at bounding box center [806, 210] width 228 height 39
click at [966, 205] on input "Create New CardPort ..." at bounding box center [956, 212] width 66 height 30
type input "45"
click at [1053, 211] on input "Create New CardPort ..." at bounding box center [1082, 213] width 99 height 13
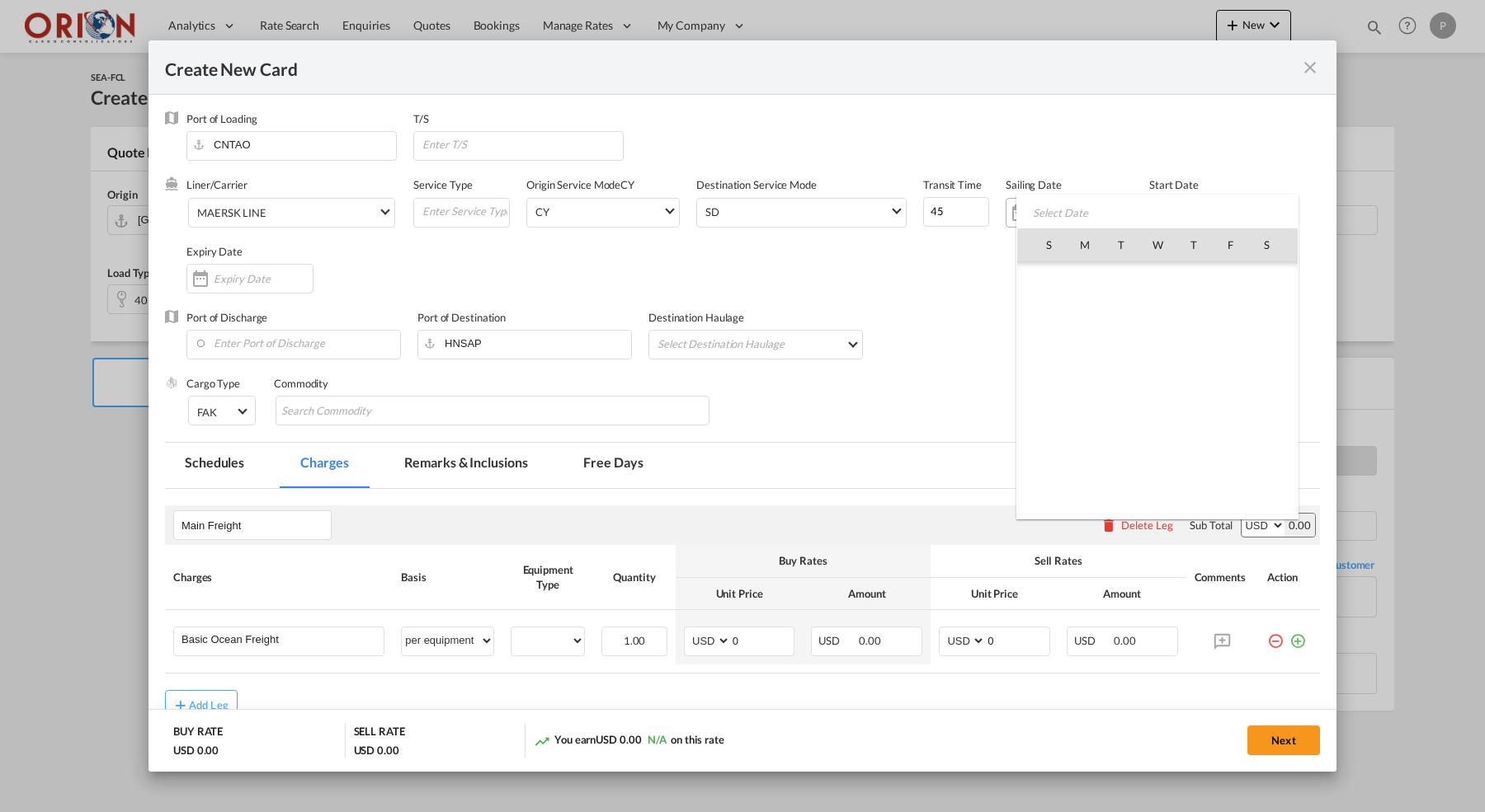
scroll to position [381823, 0]
click at [1265, 433] on span "30" at bounding box center [1266, 426] width 33 height 33
type input "[DATE]"
click at [1204, 220] on div "Create New CardPort ..." at bounding box center [1231, 212] width 99 height 14
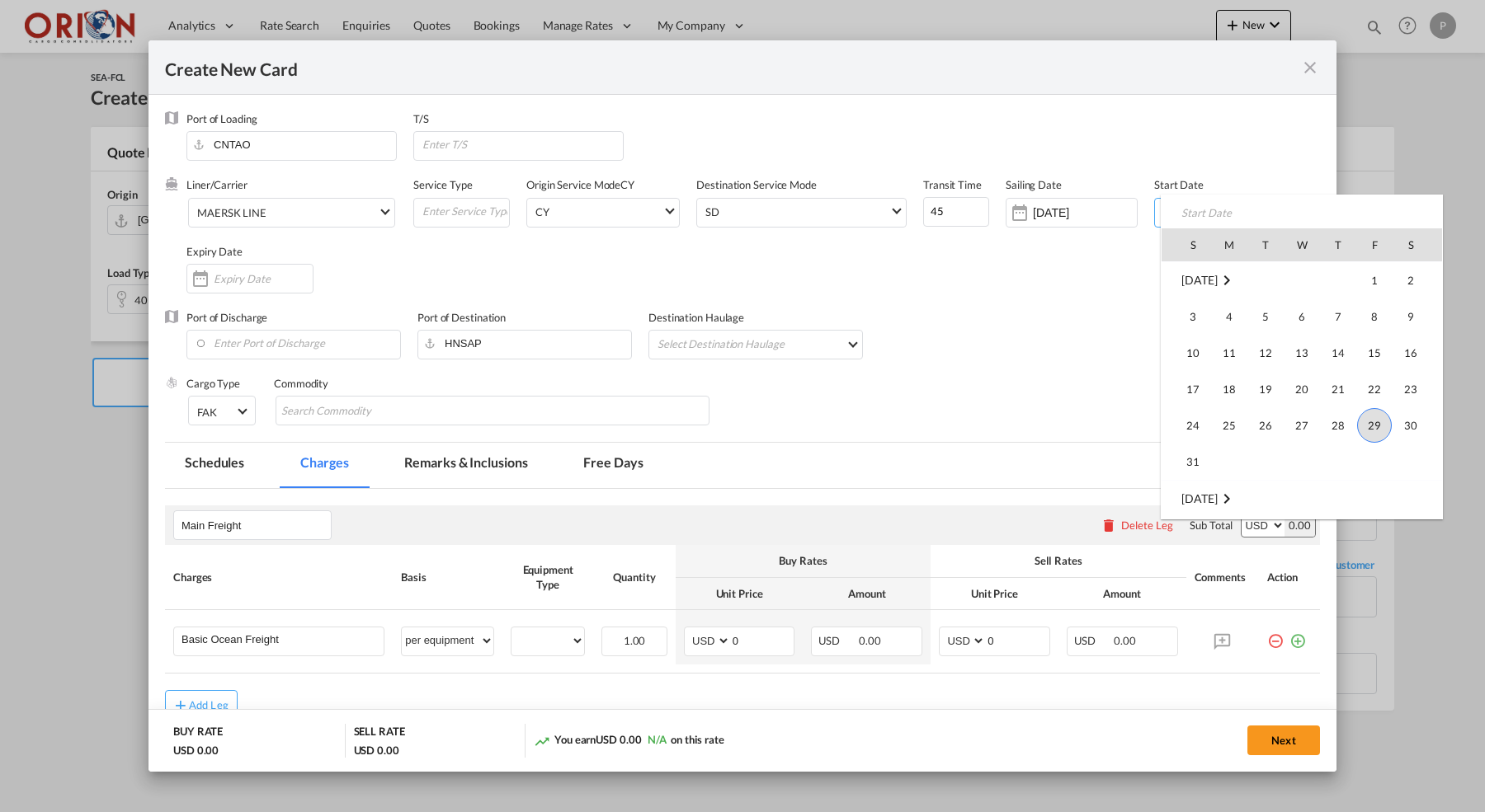
click at [1367, 422] on span "29" at bounding box center [1375, 426] width 35 height 35
type input "[DATE]"
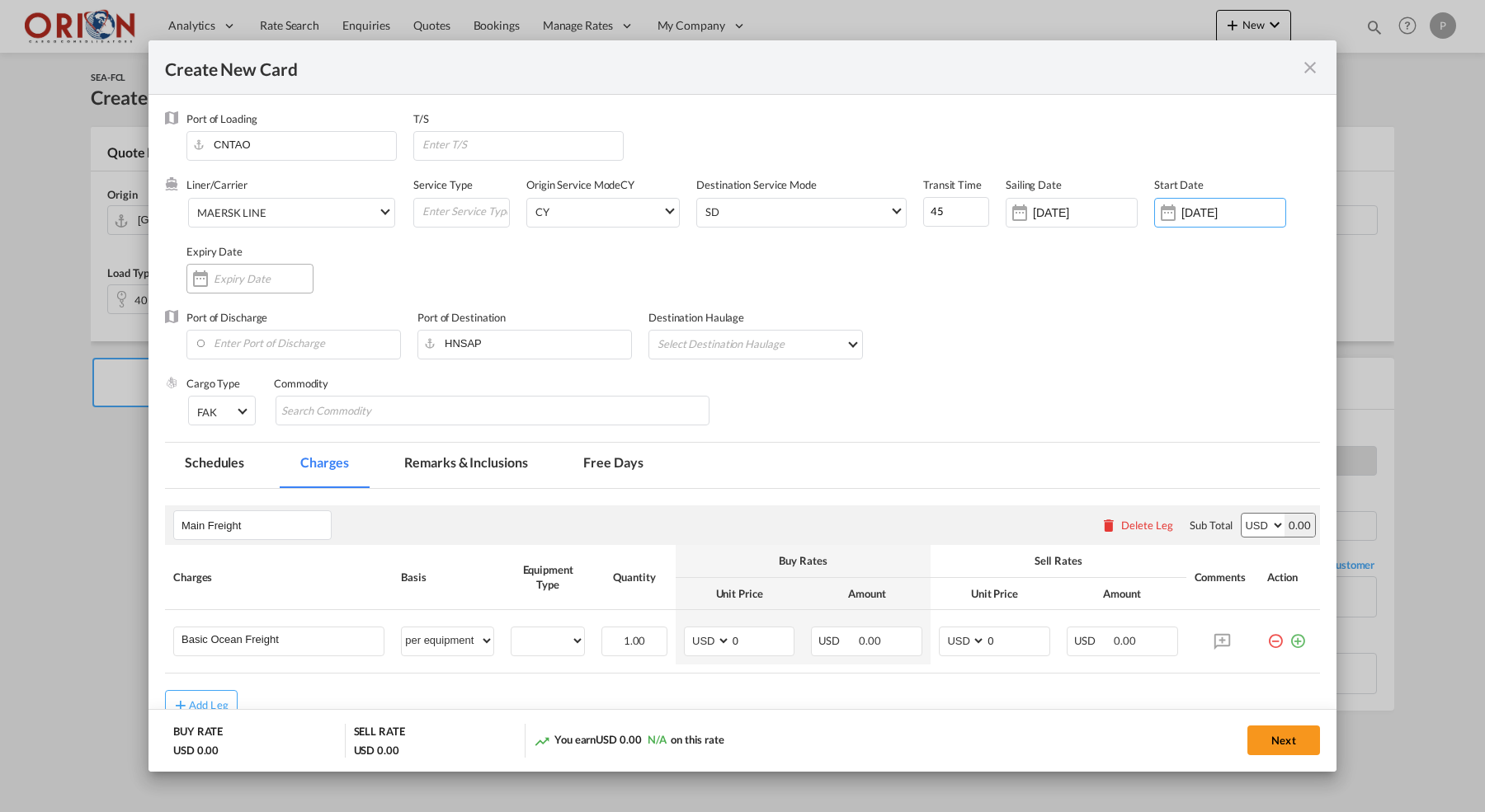
click at [262, 267] on div "Create New CardPort ..." at bounding box center [251, 278] width 127 height 30
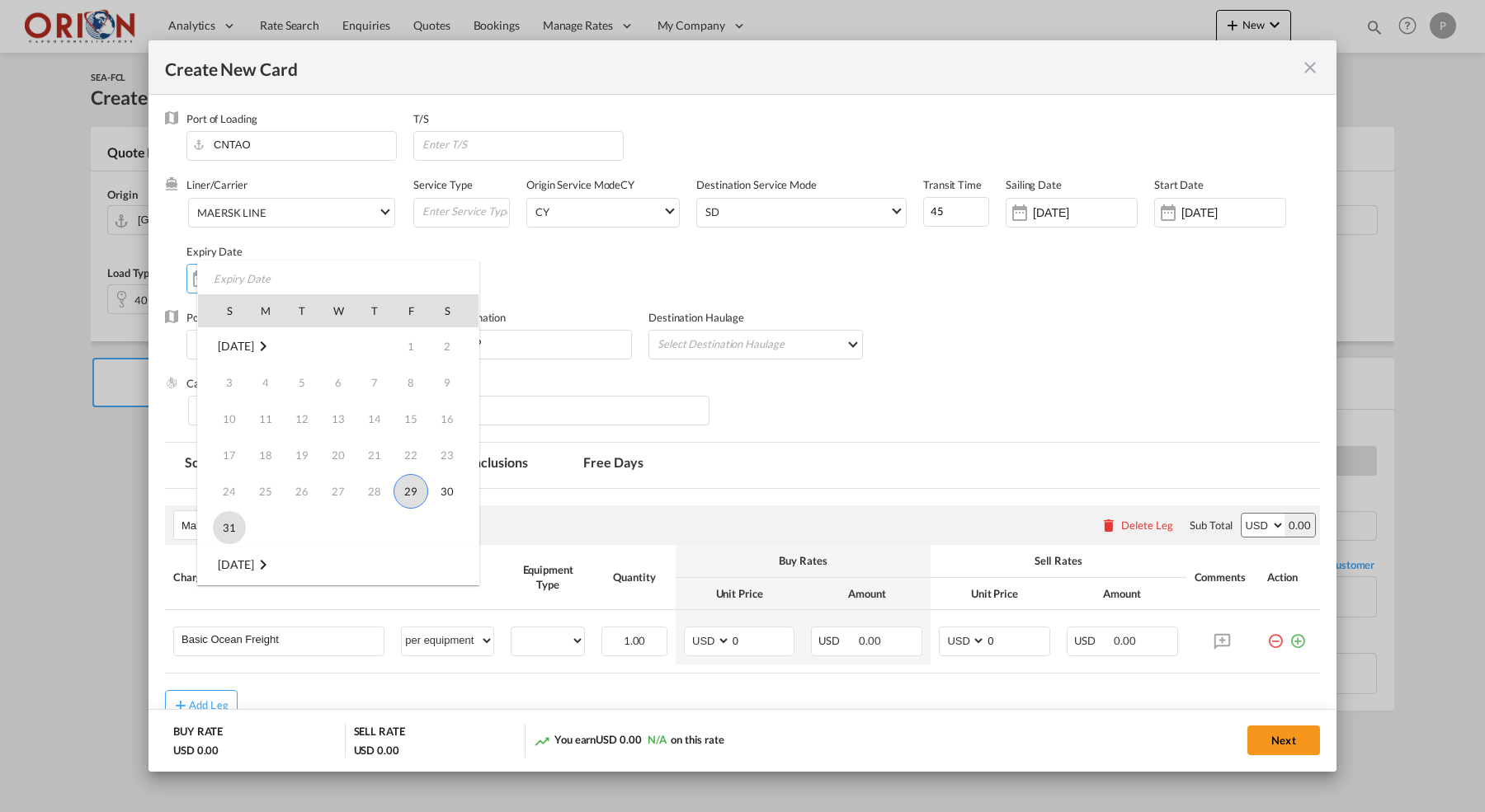
click at [224, 517] on span "31" at bounding box center [229, 528] width 33 height 33
type input "[DATE]"
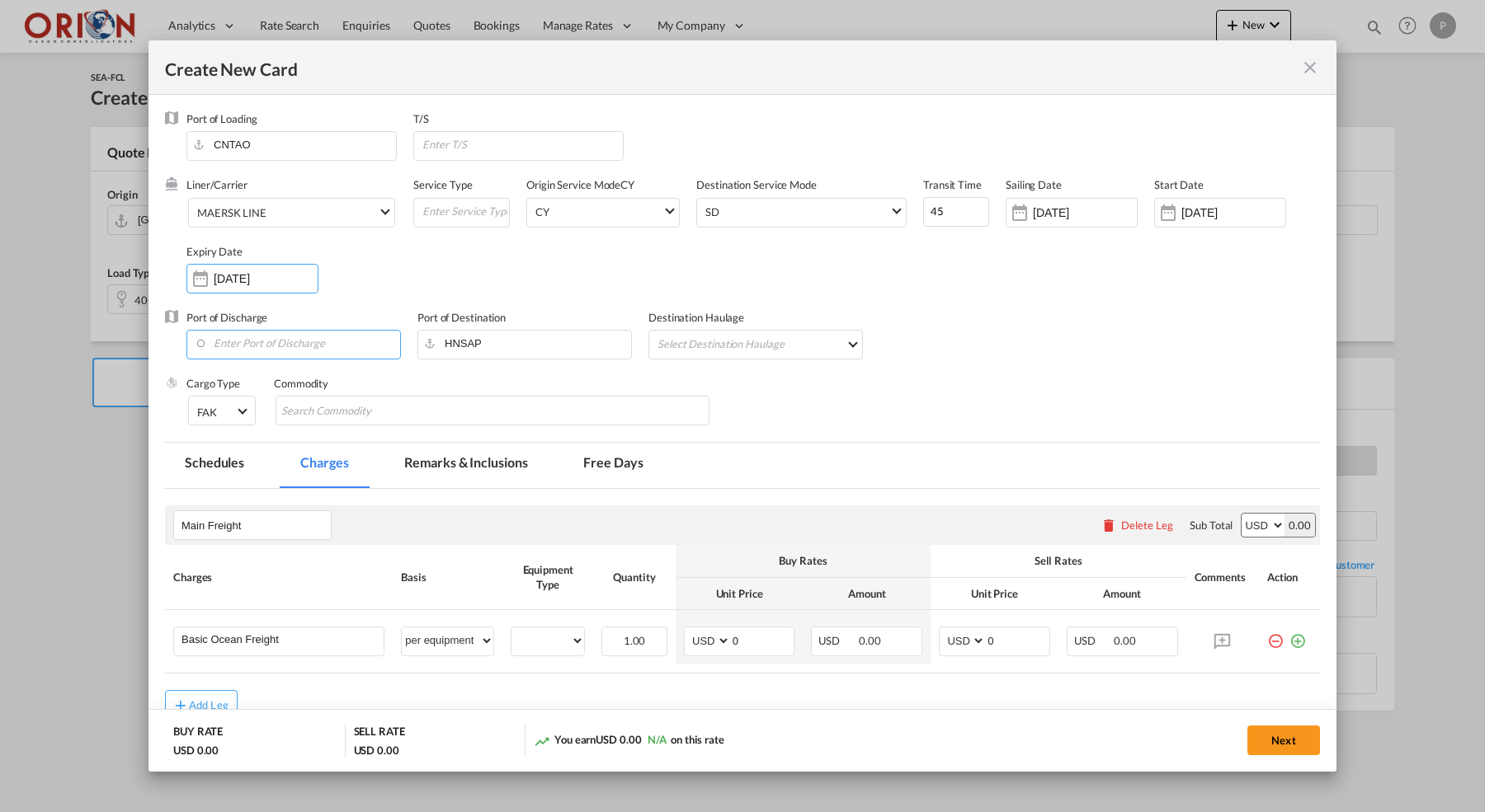
click at [262, 352] on input "Enter Port of Discharge" at bounding box center [297, 343] width 205 height 25
click at [243, 391] on div "[GEOGRAPHIC_DATA]" at bounding box center [345, 384] width 290 height 13
type input "Puerto [PERSON_NAME], HNPCR"
click at [743, 356] on md-select "Select Destination Haulage rail road barge truck unspecified not available" at bounding box center [759, 343] width 206 height 26
click at [709, 376] on md-option "road" at bounding box center [760, 383] width 232 height 39
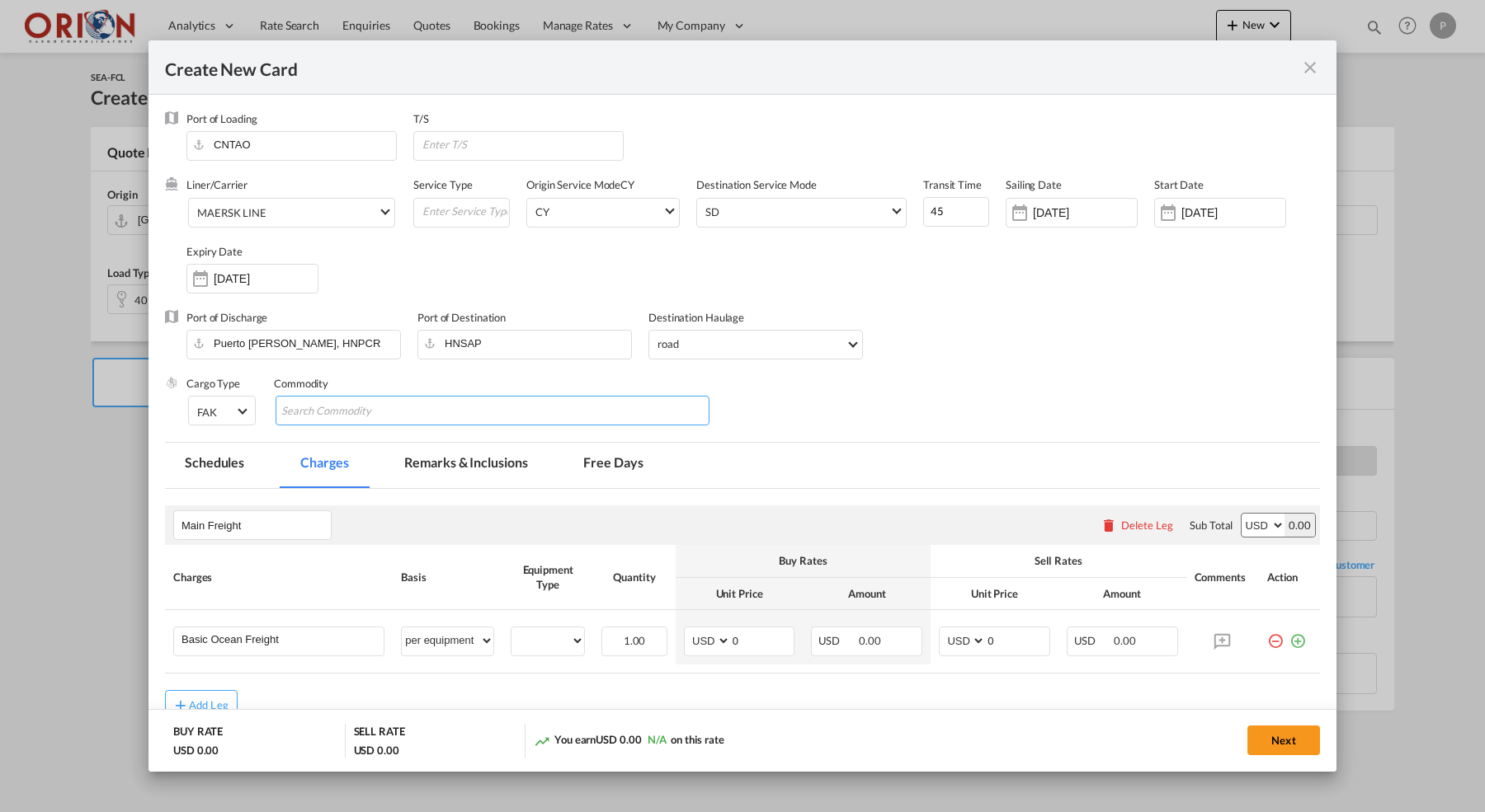
click at [554, 406] on md-chips-wrap "Chips container with autocompletion. Enter the text area, type text to search, …" at bounding box center [492, 410] width 434 height 30
paste input "OS-VSCF350 Vitrina de 1 puerta, Termostato mecanico"
type input "OS-VSCF350 Vitrina de 1 puerta, Termostato mecanico"
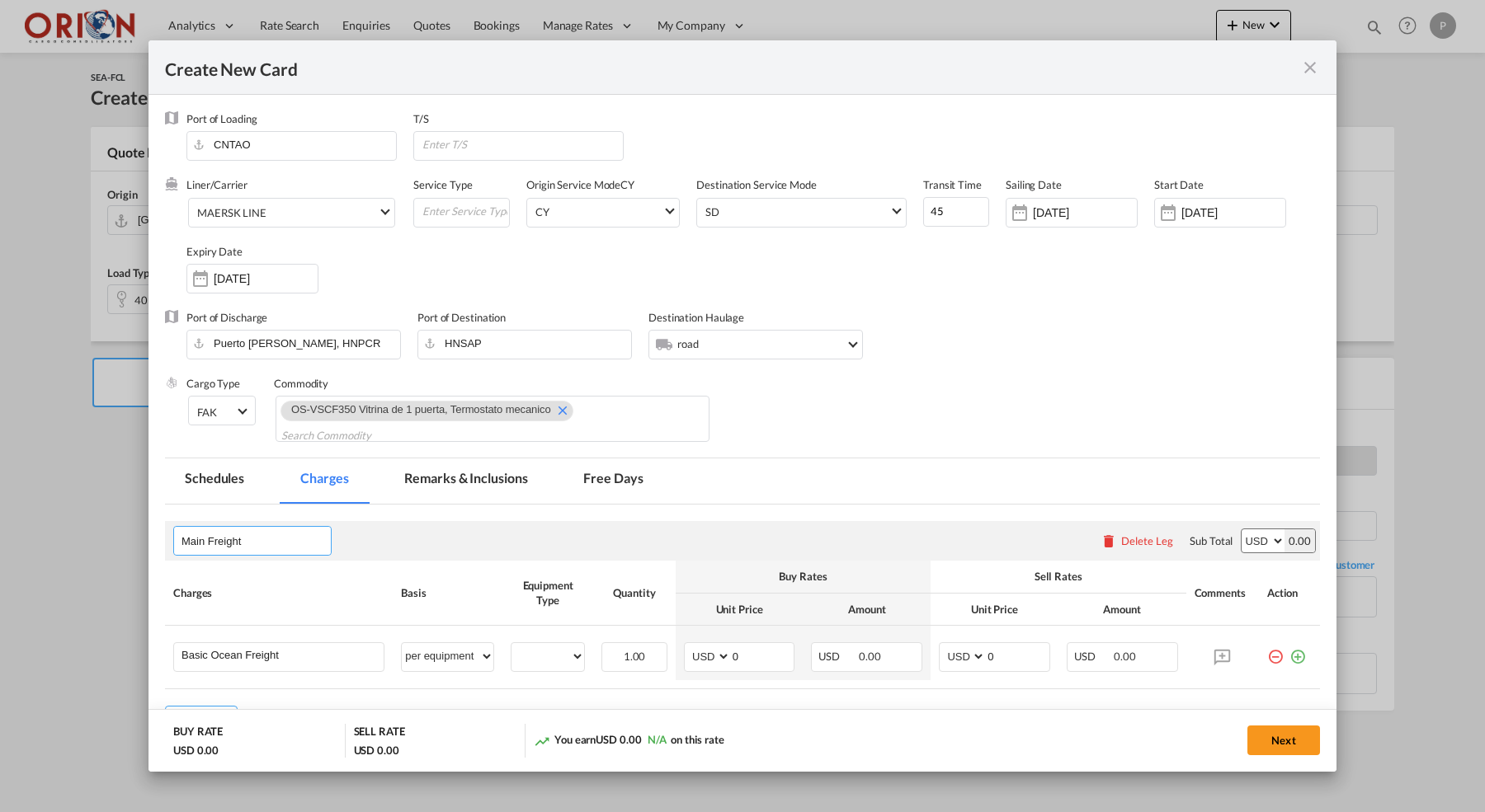
click at [229, 539] on input "Main Freight" at bounding box center [255, 541] width 149 height 25
type input "FLETE"
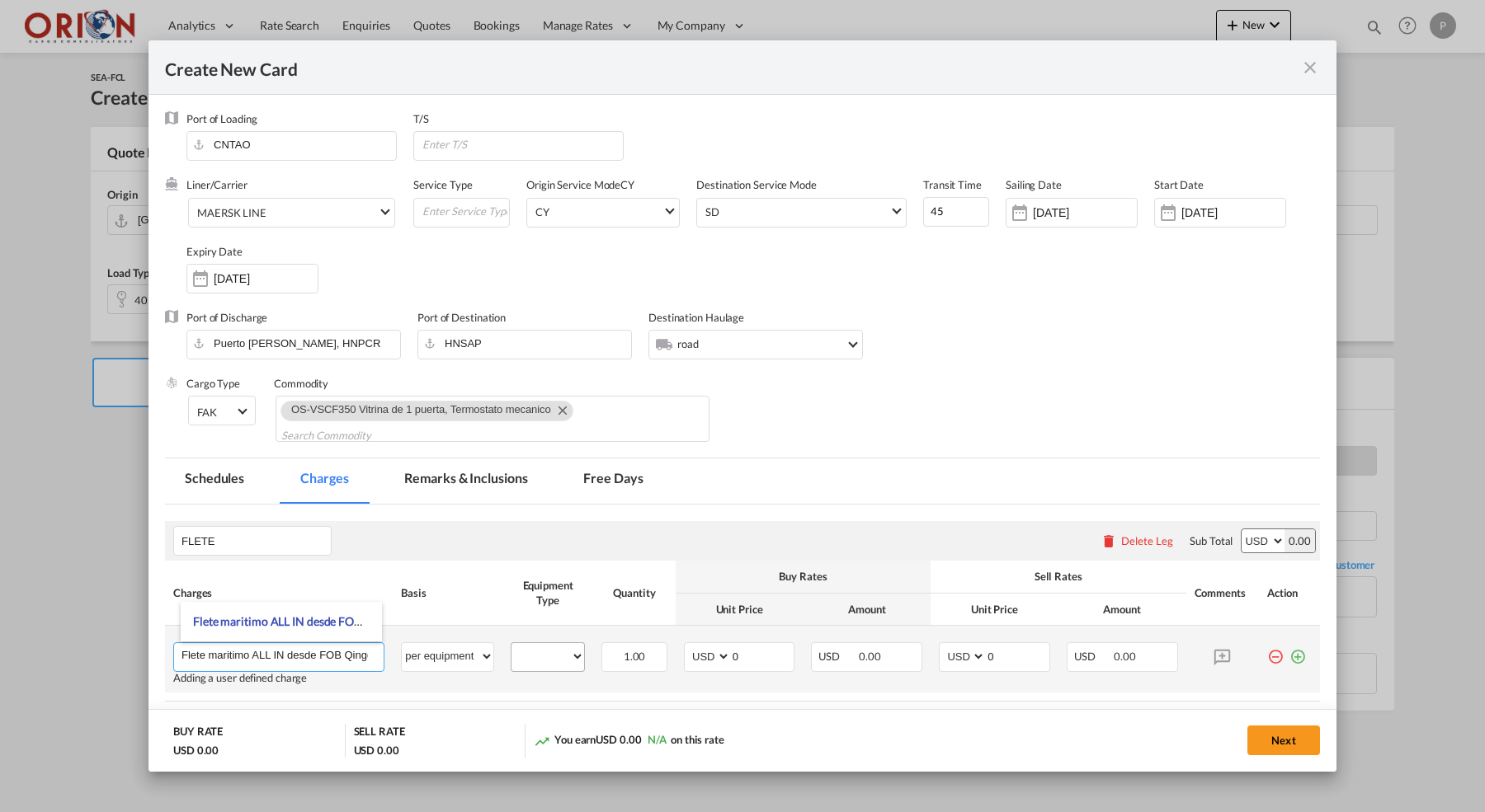
type input "Flete maritimo ALL IN desde FOB Qingdao a [GEOGRAPHIC_DATA][PERSON_NAME]"
click at [554, 660] on div "40HC" at bounding box center [547, 657] width 74 height 30
select select "40HC"
click at [752, 655] on input "0" at bounding box center [763, 656] width 64 height 25
type input "6450"
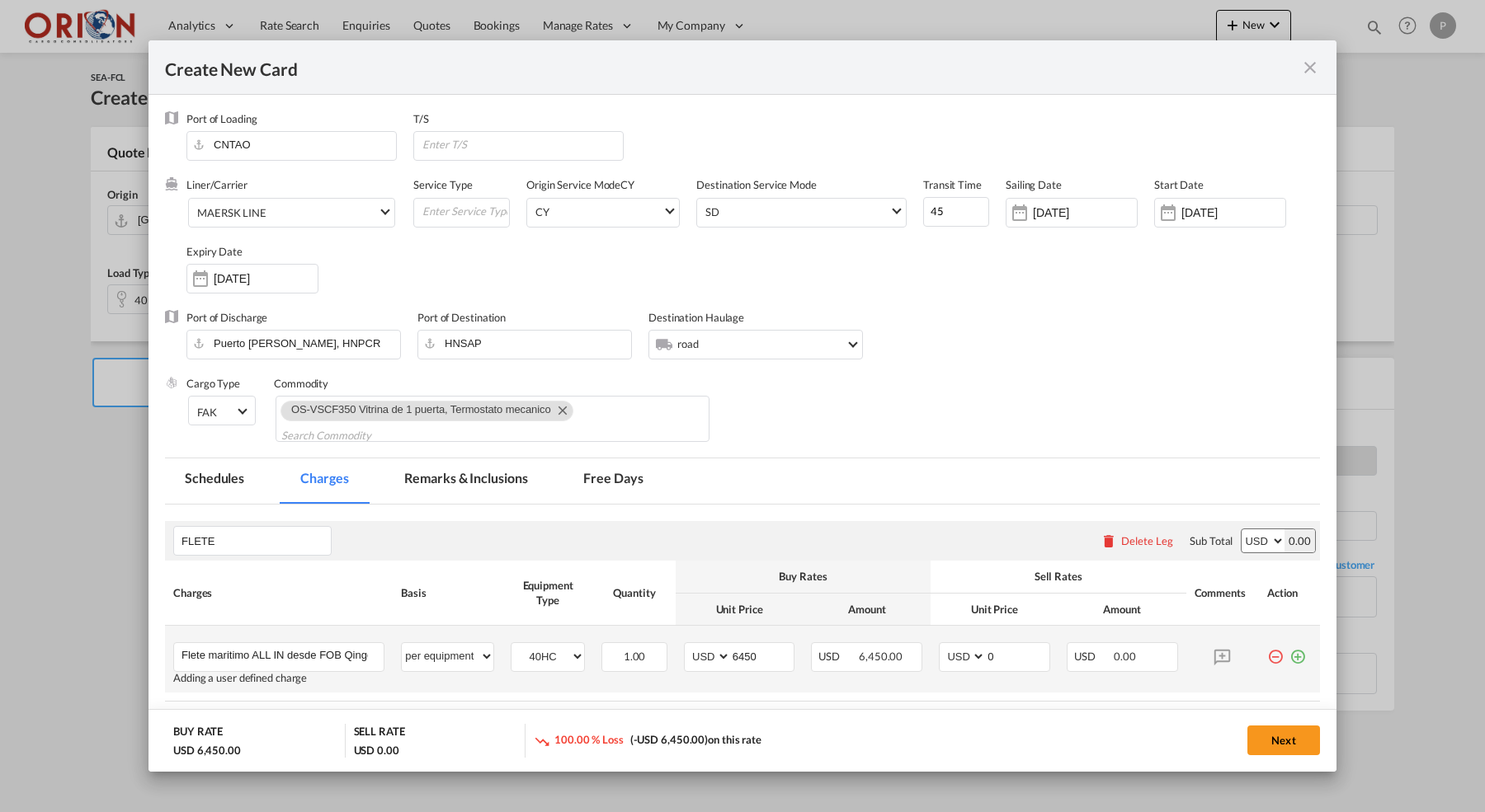
click at [1054, 659] on td "AED AFN ALL AMD ANG AOA ARS AUD AWG AZN BAM BBD BDT BGN BHD BIF BMD BND BOB BRL…" at bounding box center [994, 659] width 128 height 66
click at [1033, 659] on input "0" at bounding box center [1018, 656] width 64 height 25
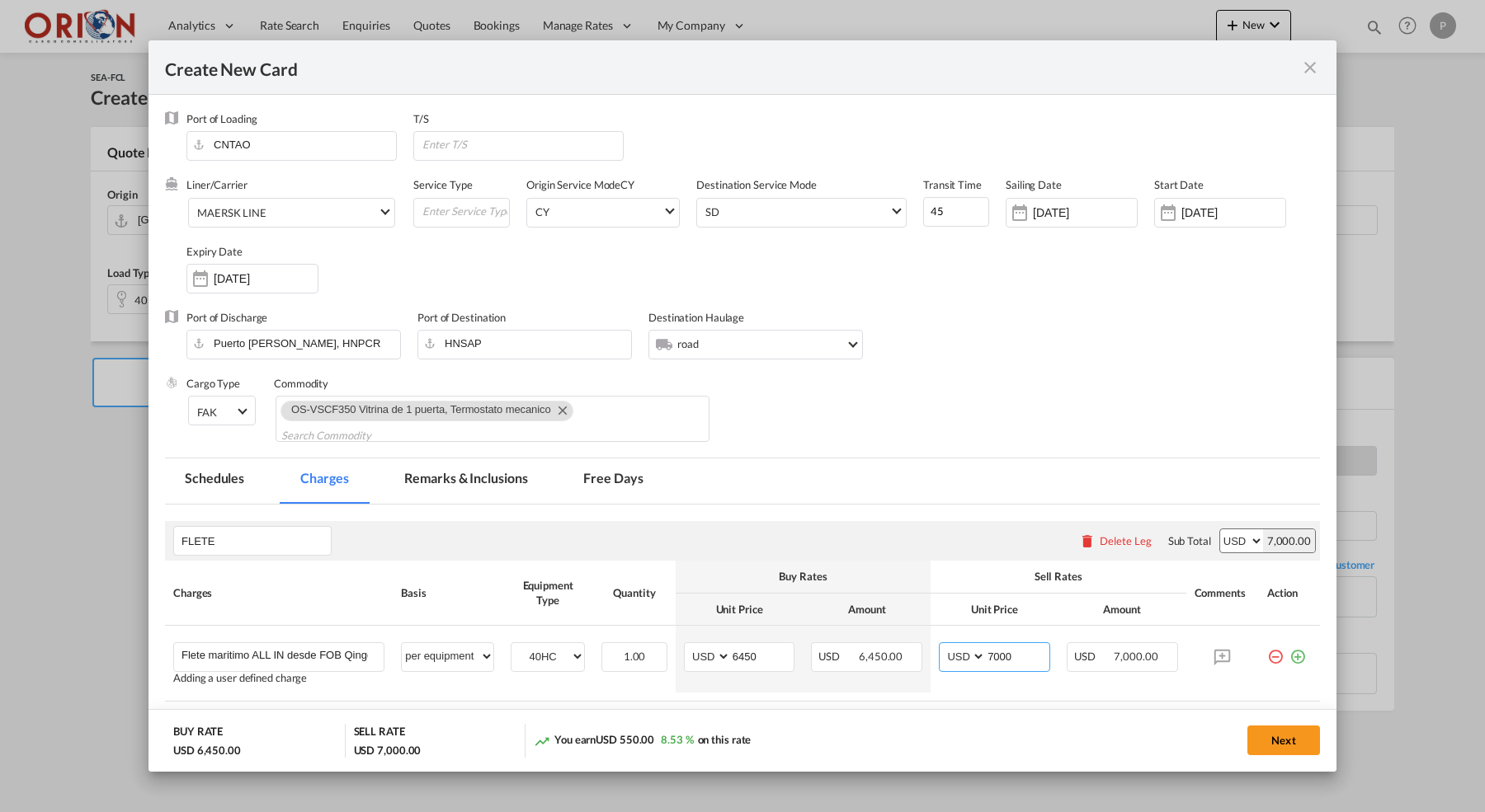
type input "7000"
click at [625, 472] on md-tab-item "Free Days" at bounding box center [613, 481] width 99 height 45
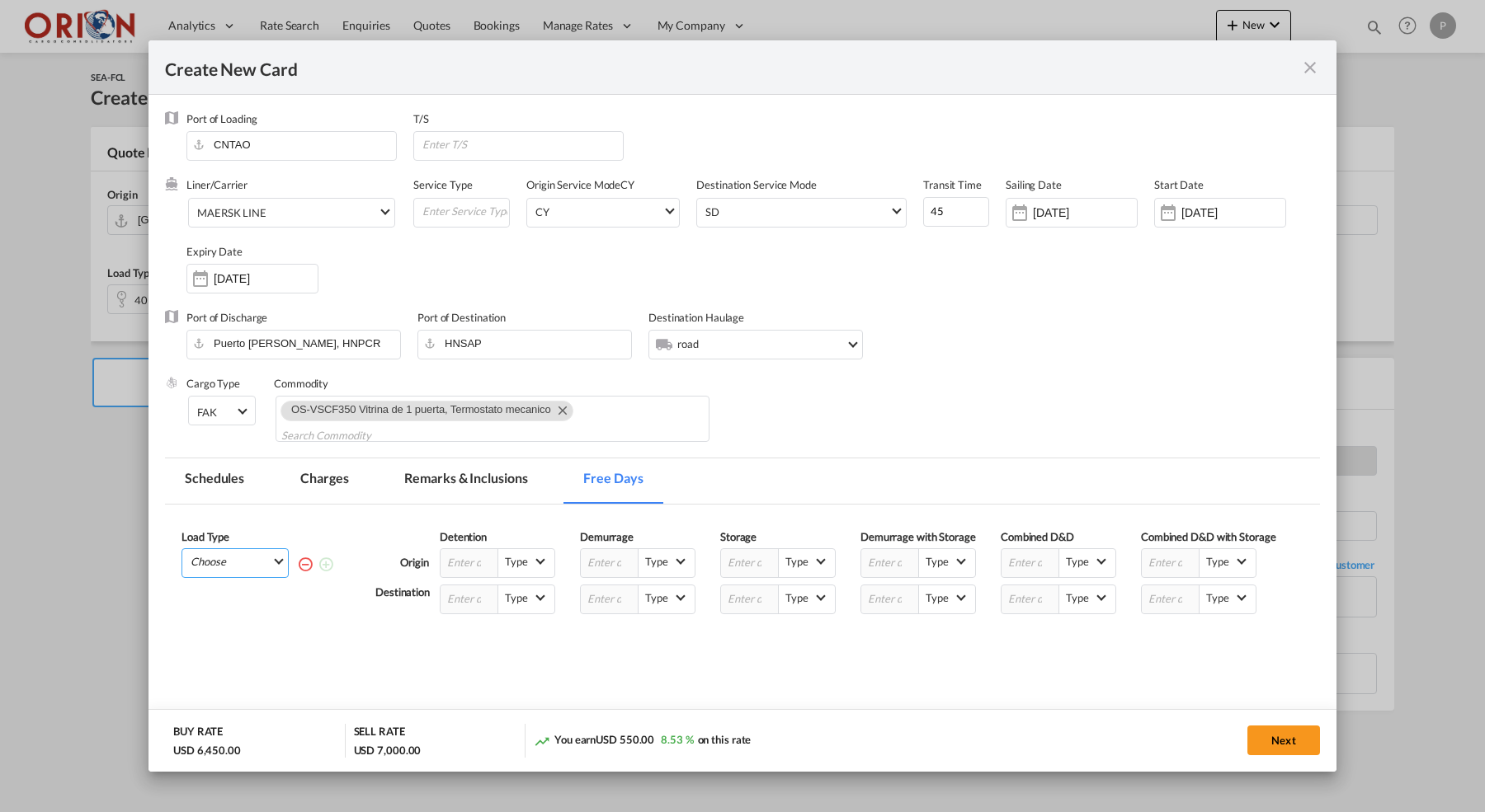
click at [269, 565] on md-select "Choose 40HC" at bounding box center [238, 561] width 99 height 23
click at [251, 609] on md-option "40HC" at bounding box center [240, 604] width 112 height 39
click at [468, 629] on div "Load Type 40HC Please enter the free days Origin Detention Type --Select Type--…" at bounding box center [742, 585] width 1122 height 110
click at [468, 614] on input "Create New CardPort ..." at bounding box center [469, 599] width 58 height 28
type input "15"
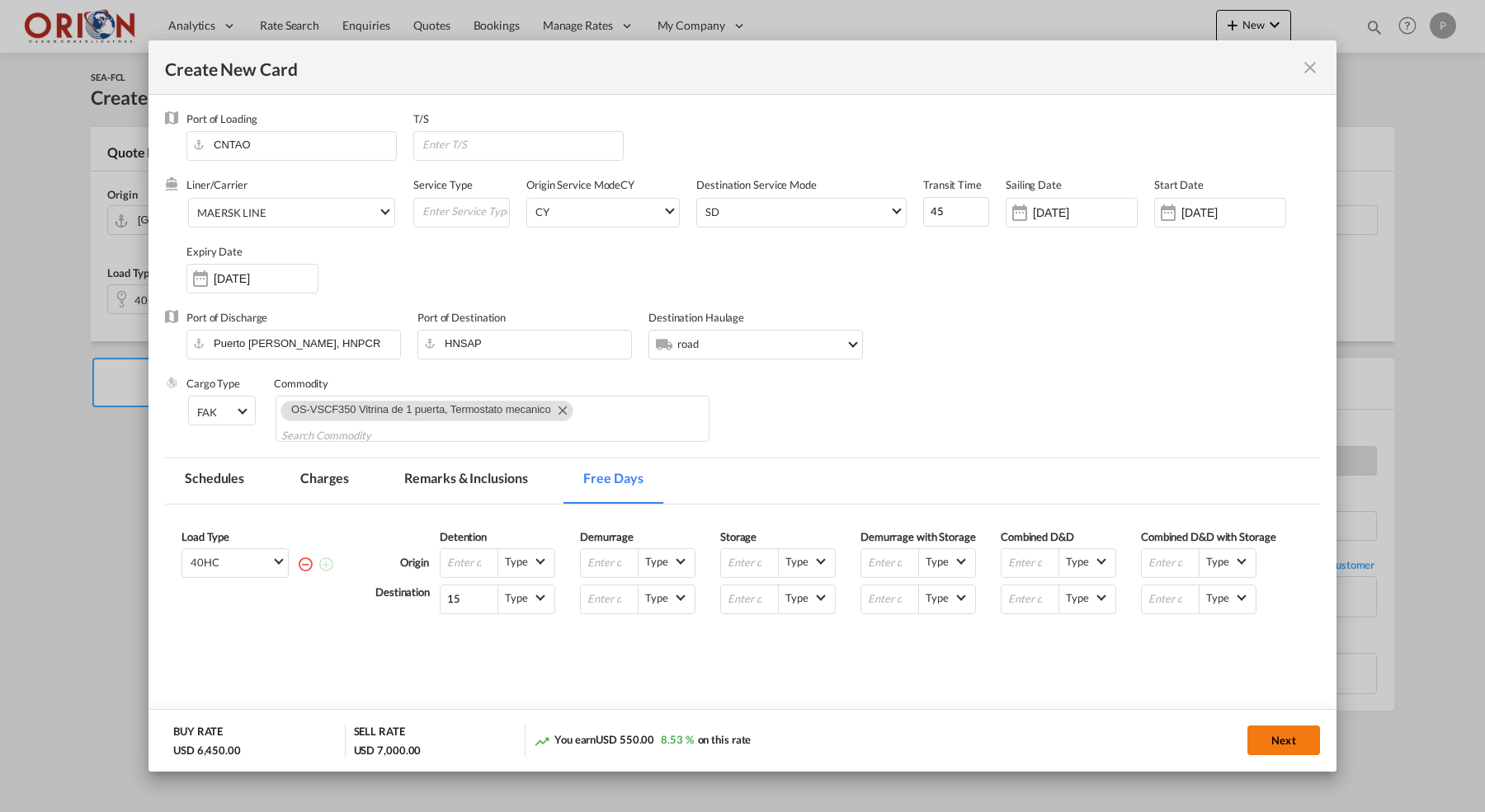
click at [1291, 747] on button "Next" at bounding box center [1284, 740] width 72 height 30
type input "[DATE]"
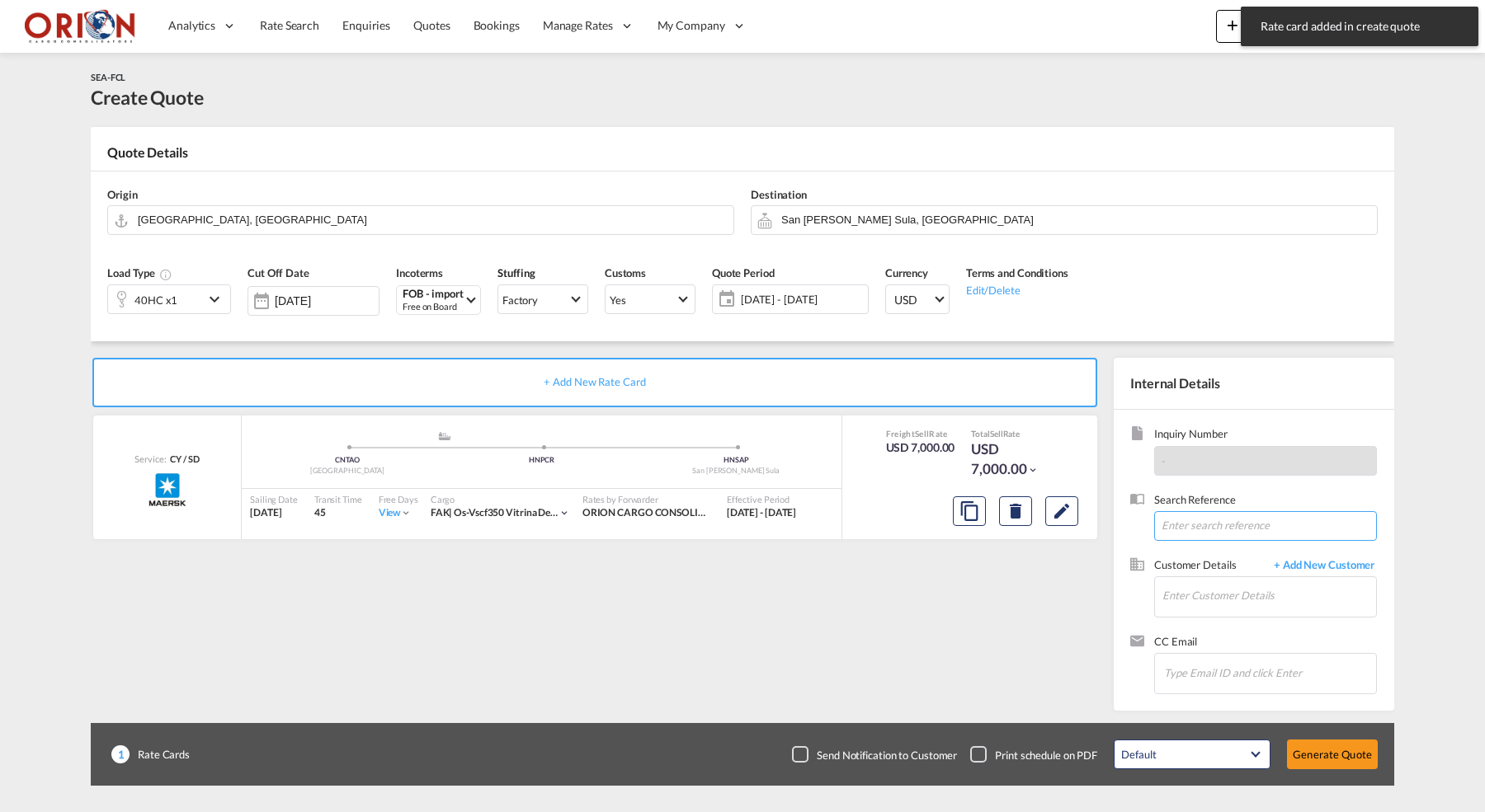
click at [1237, 532] on input at bounding box center [1265, 526] width 223 height 30
paste input "PO 6100014402 // C:Plaza [GEOGRAPHIC_DATA] // [GEOGRAPHIC_DATA]-[GEOGRAPHIC_DAT…"
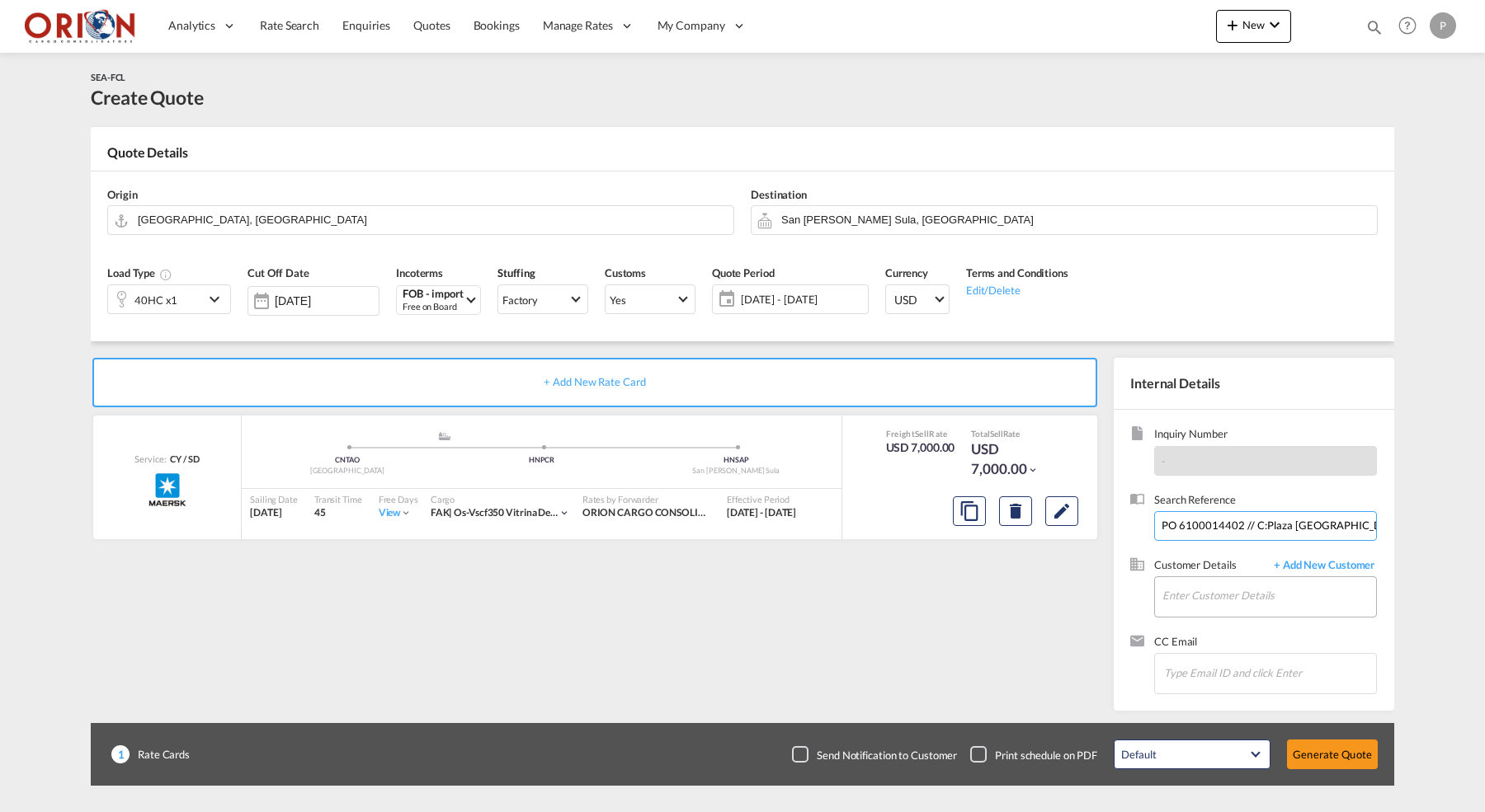
type input "PO 6100014402 // C:Plaza [GEOGRAPHIC_DATA] // [GEOGRAPHIC_DATA]-[GEOGRAPHIC_DAT…"
click at [1194, 591] on input "Enter Customer Details" at bounding box center [1269, 595] width 214 height 38
click at [1211, 610] on div "AHMAD YOUSEFF [EMAIL_ADDRESS][DOMAIN_NAME] | [GEOGRAPHIC_DATA] S DE RL" at bounding box center [1318, 621] width 313 height 44
type input "PLAZA PANAMA S DE RL, [PERSON_NAME], [EMAIL_ADDRESS][DOMAIN_NAME]"
click at [1325, 746] on button "Generate Quote" at bounding box center [1333, 754] width 91 height 30
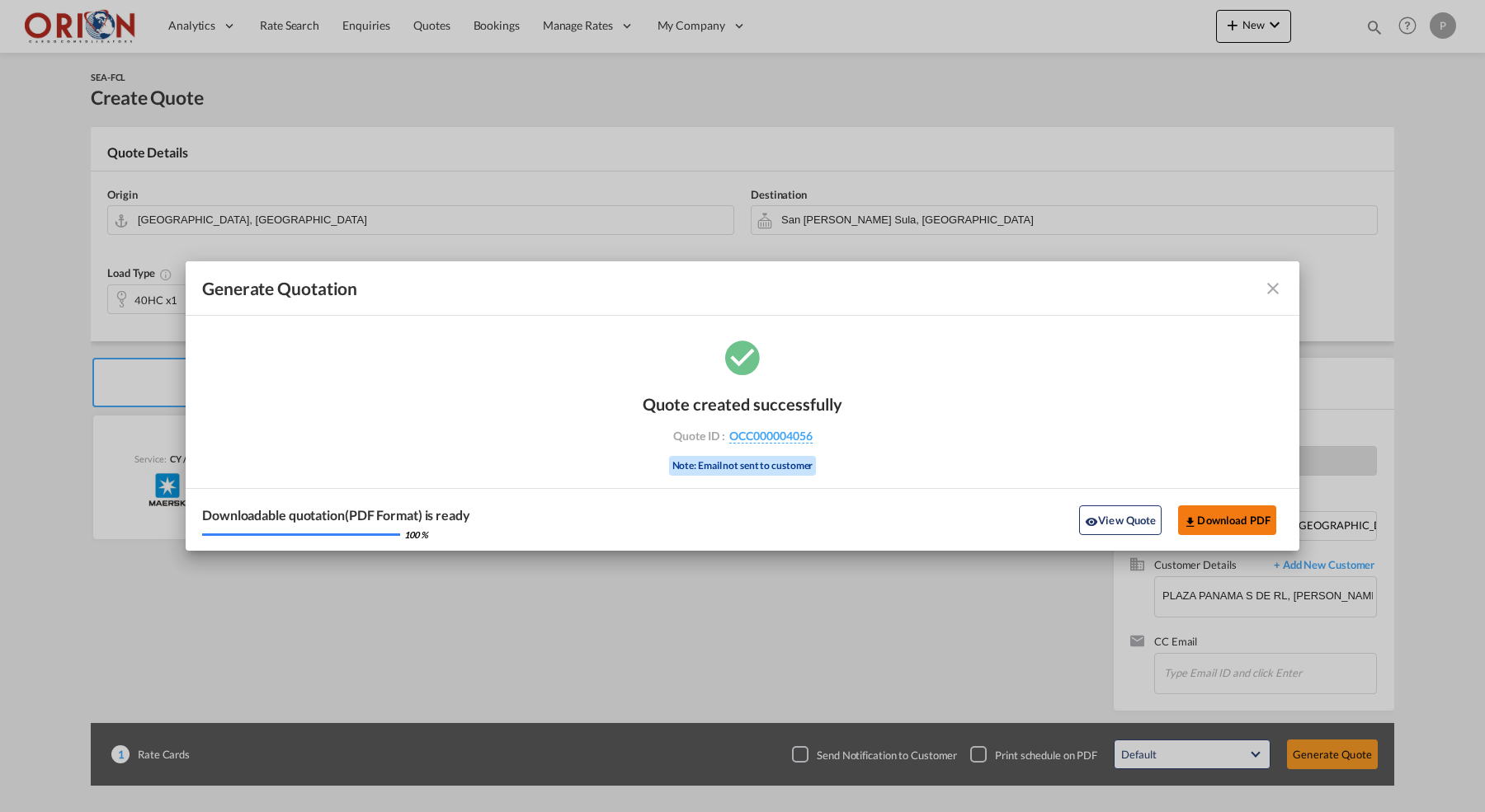
click at [1206, 511] on button "Download PDF" at bounding box center [1228, 520] width 98 height 30
click at [1282, 284] on md-icon "icon-close fg-AAA8AD cursor m-0" at bounding box center [1273, 288] width 20 height 20
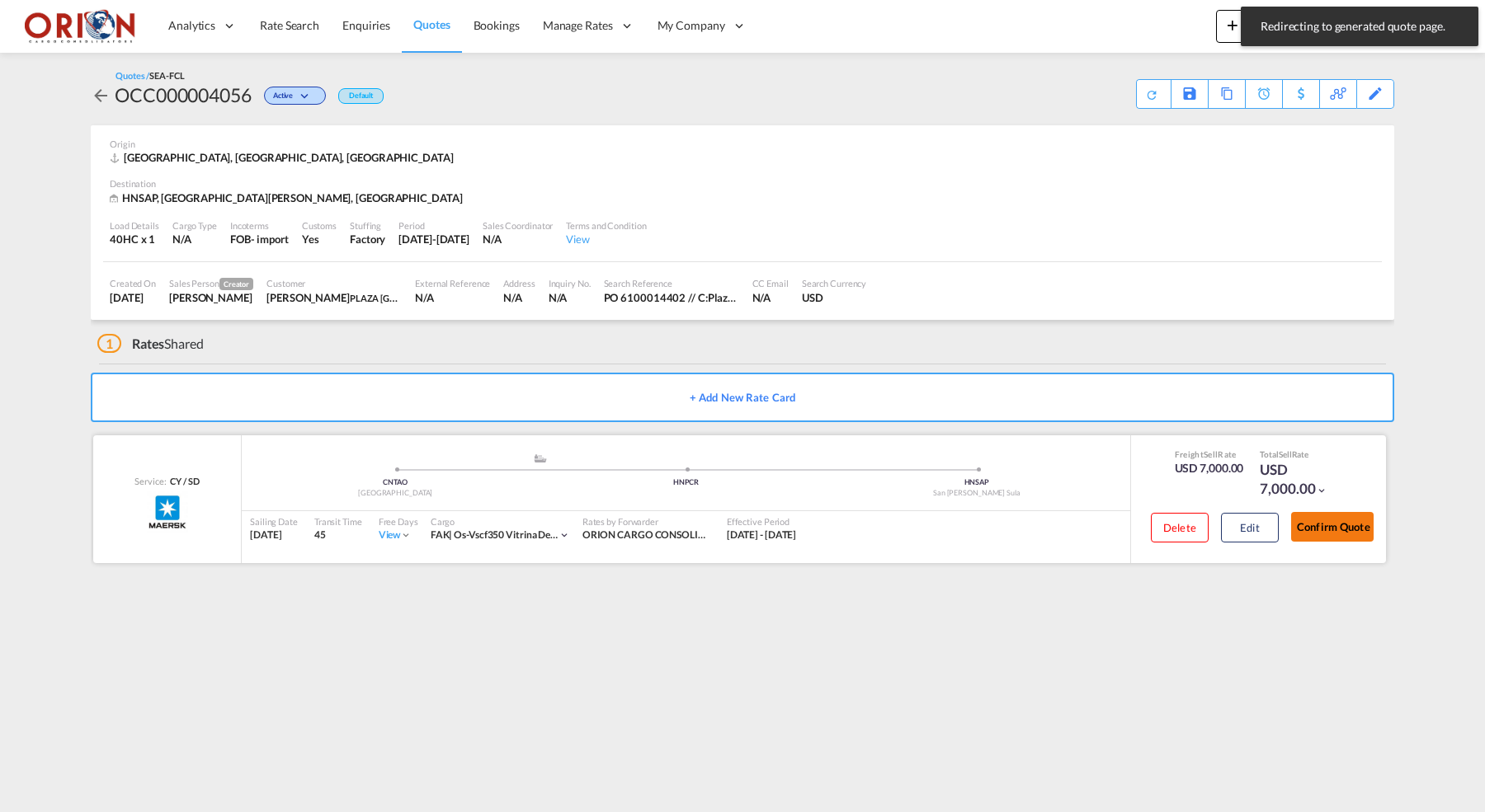
click at [1325, 512] on button "Confirm Quote" at bounding box center [1333, 527] width 83 height 30
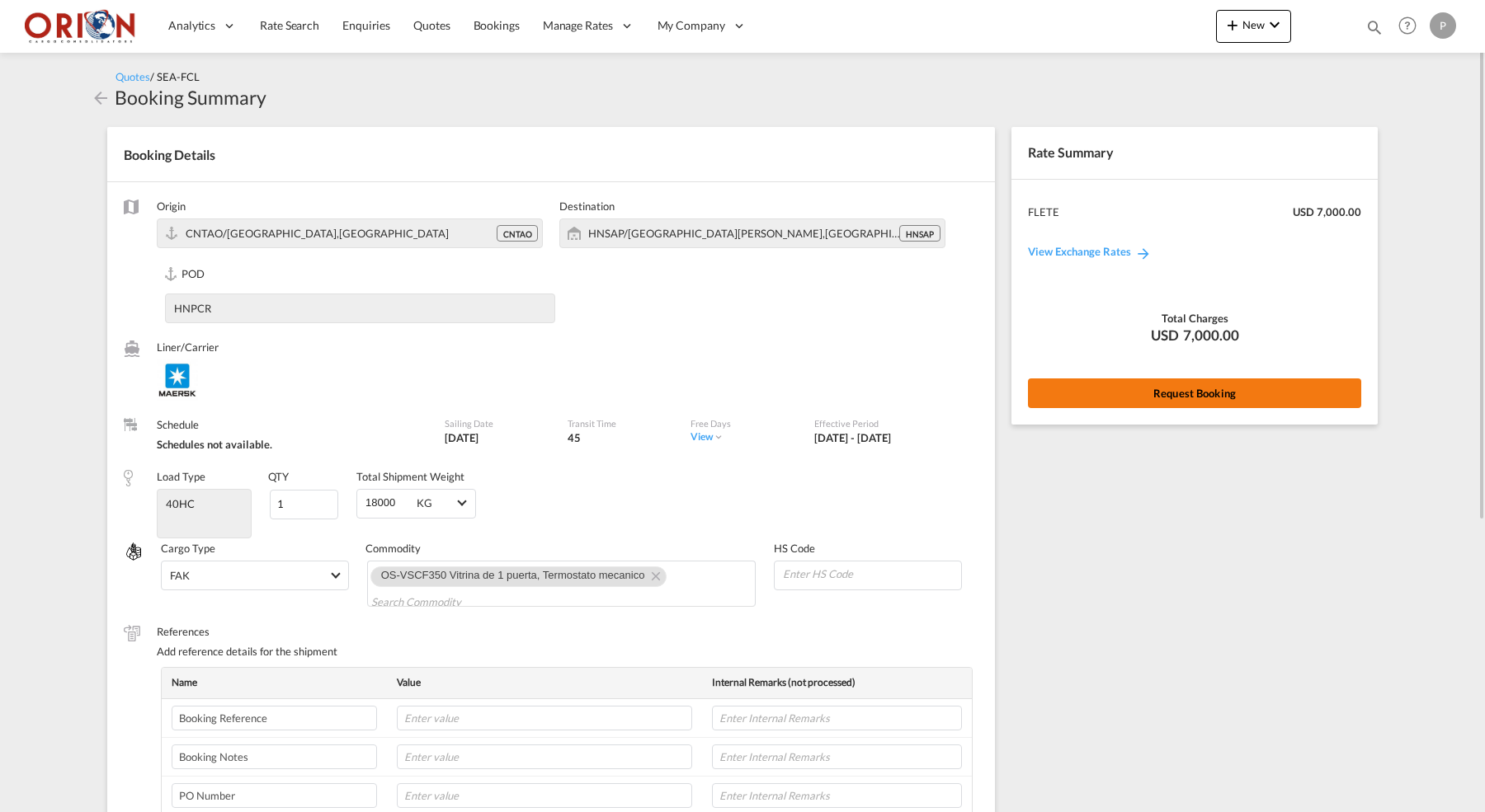
click at [1172, 389] on button "Request Booking" at bounding box center [1195, 393] width 333 height 30
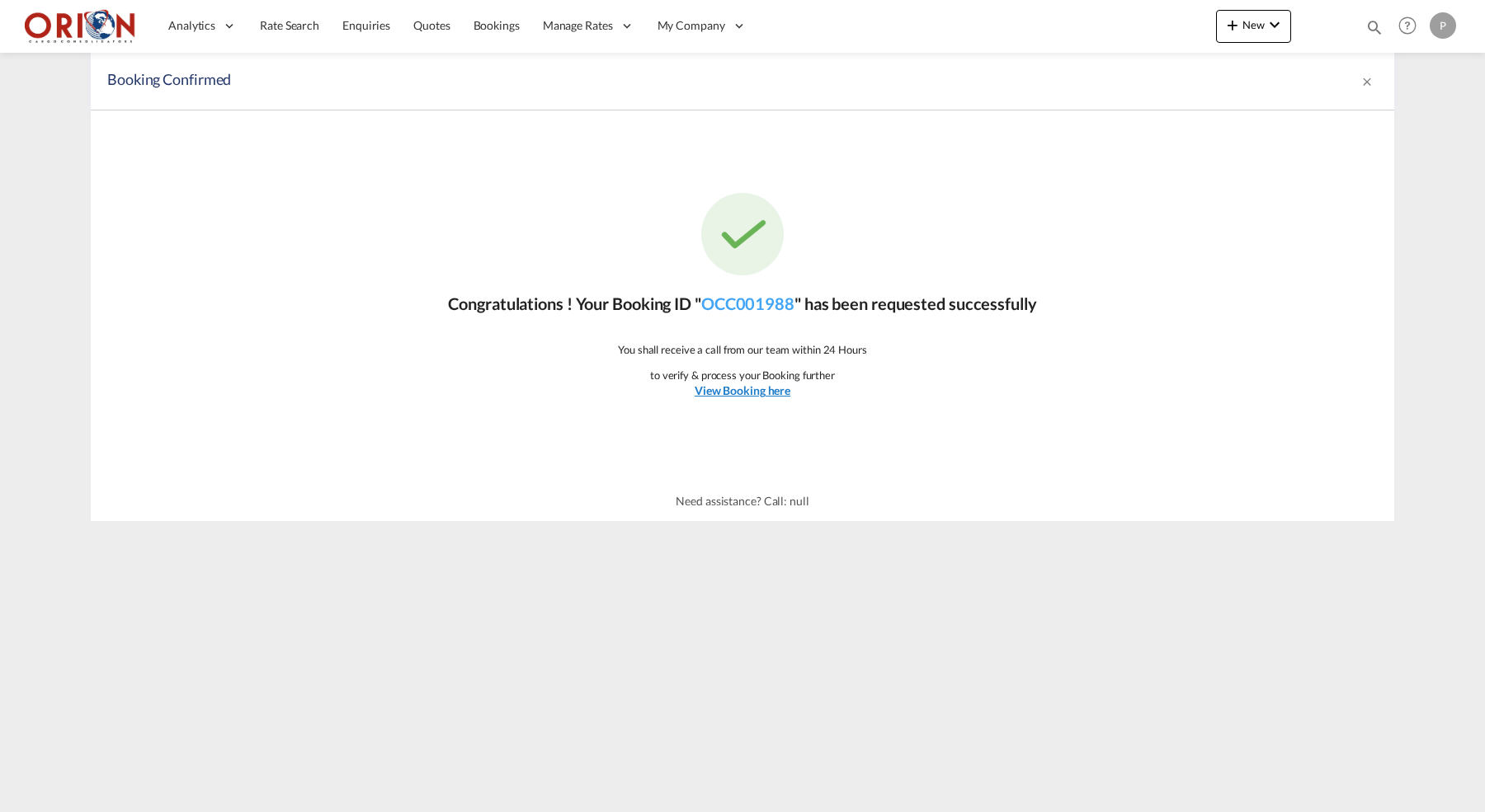
click at [754, 398] on link "View Booking here" at bounding box center [742, 390] width 95 height 16
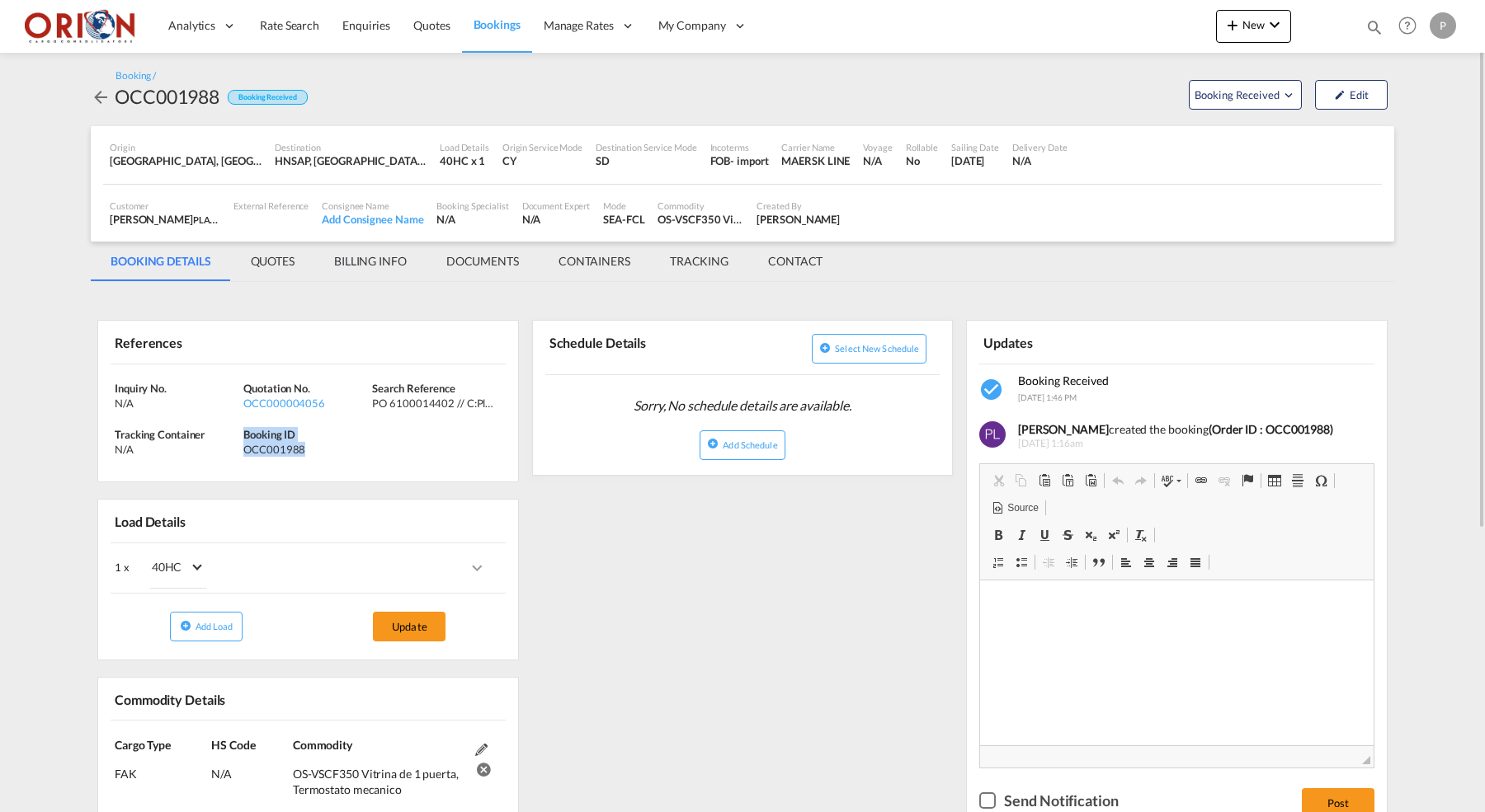
drag, startPoint x: 246, startPoint y: 432, endPoint x: 313, endPoint y: 448, distance: 68.9
click at [313, 448] on div "Booking ID OCC001988" at bounding box center [308, 442] width 129 height 30
copy div "Booking ID OCC001988"
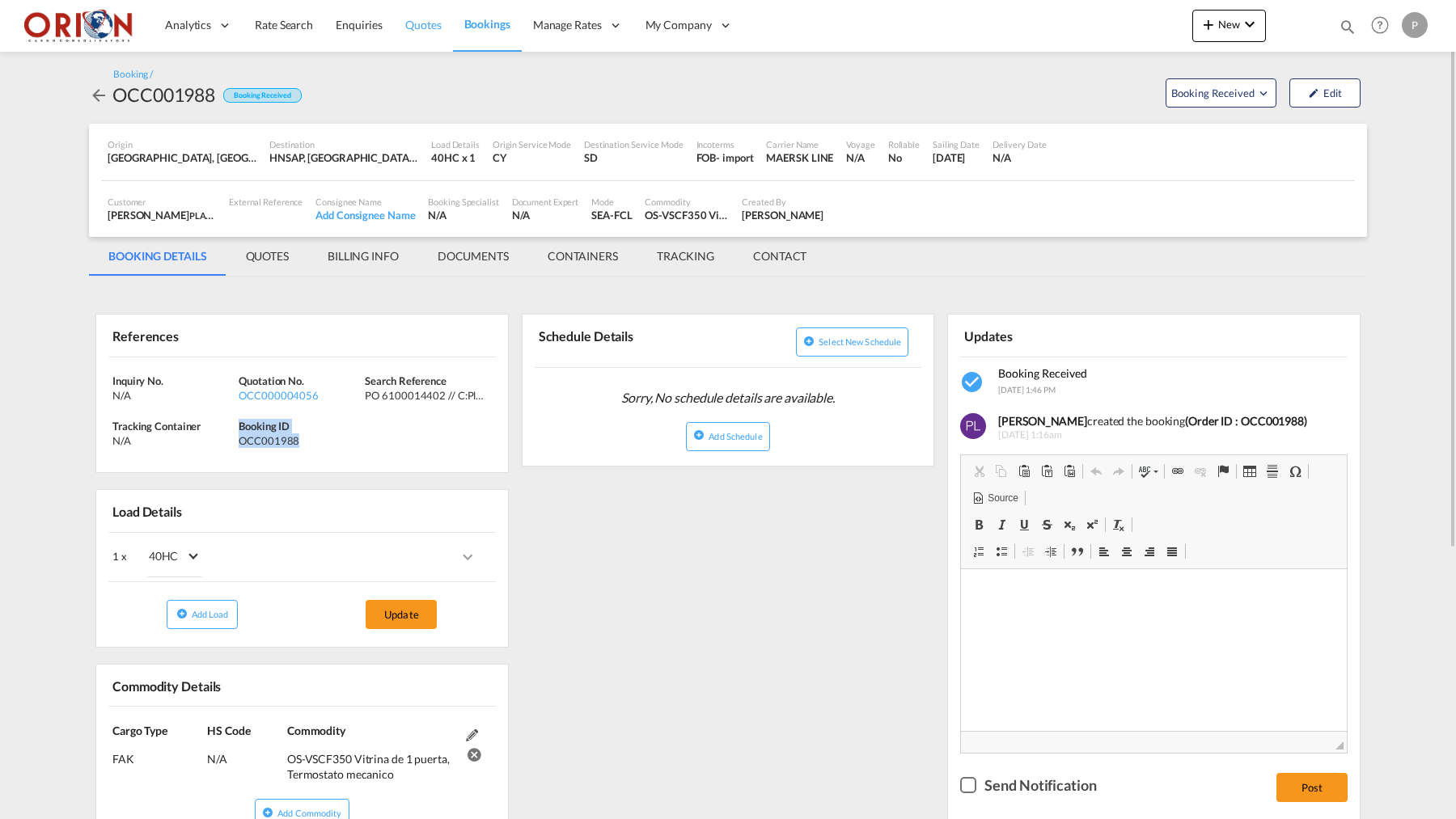
click at [410, 29] on span "Quotes" at bounding box center [423, 25] width 36 height 14
